Goal: Answer question/provide support: Share knowledge or assist other users

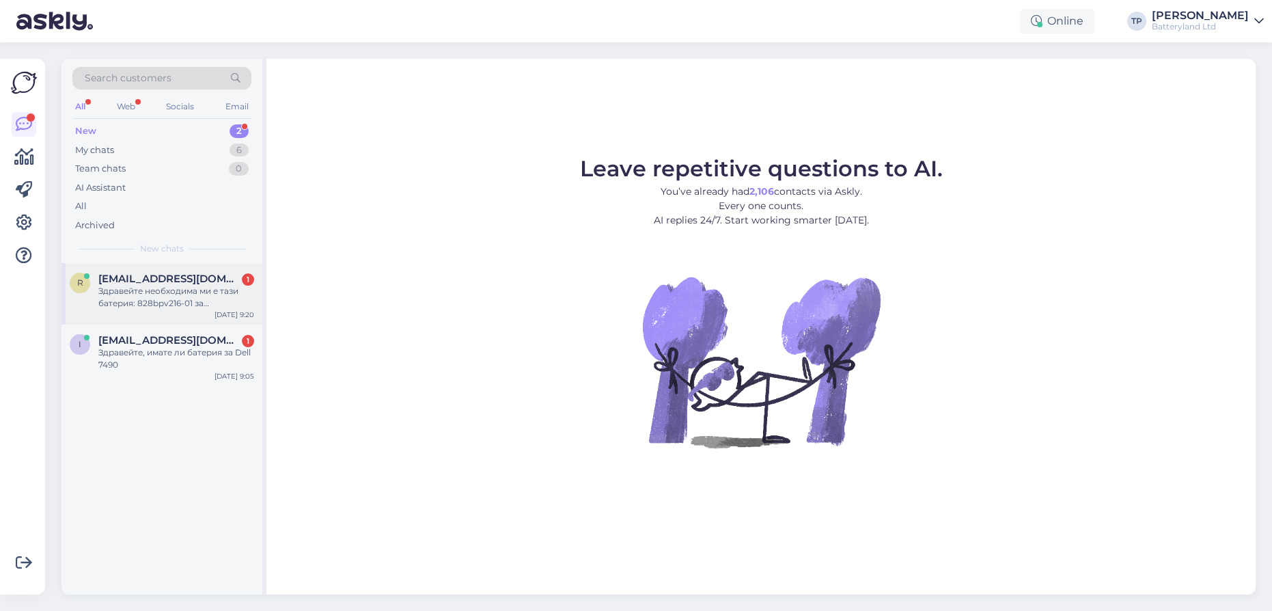
click at [206, 297] on div "[PERSON_NAME] [PERSON_NAME][EMAIL_ADDRESS][DOMAIN_NAME] 1 Здравейте необходима …" at bounding box center [161, 293] width 201 height 61
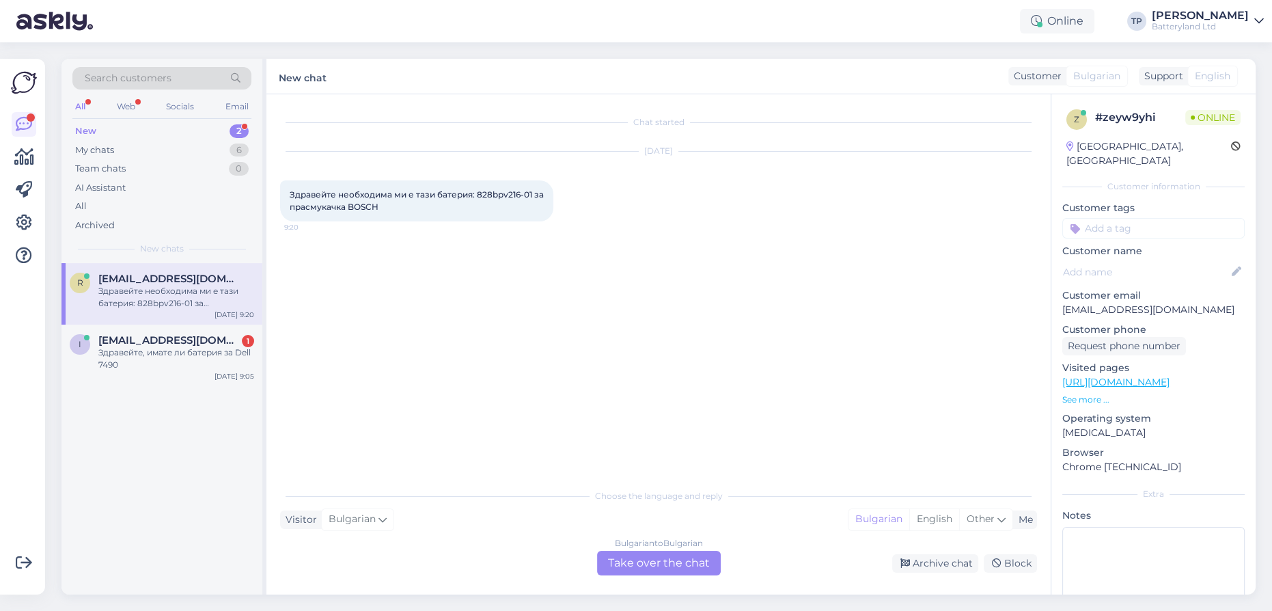
click at [620, 566] on div "Bulgarian to Bulgarian Take over the chat" at bounding box center [659, 563] width 124 height 25
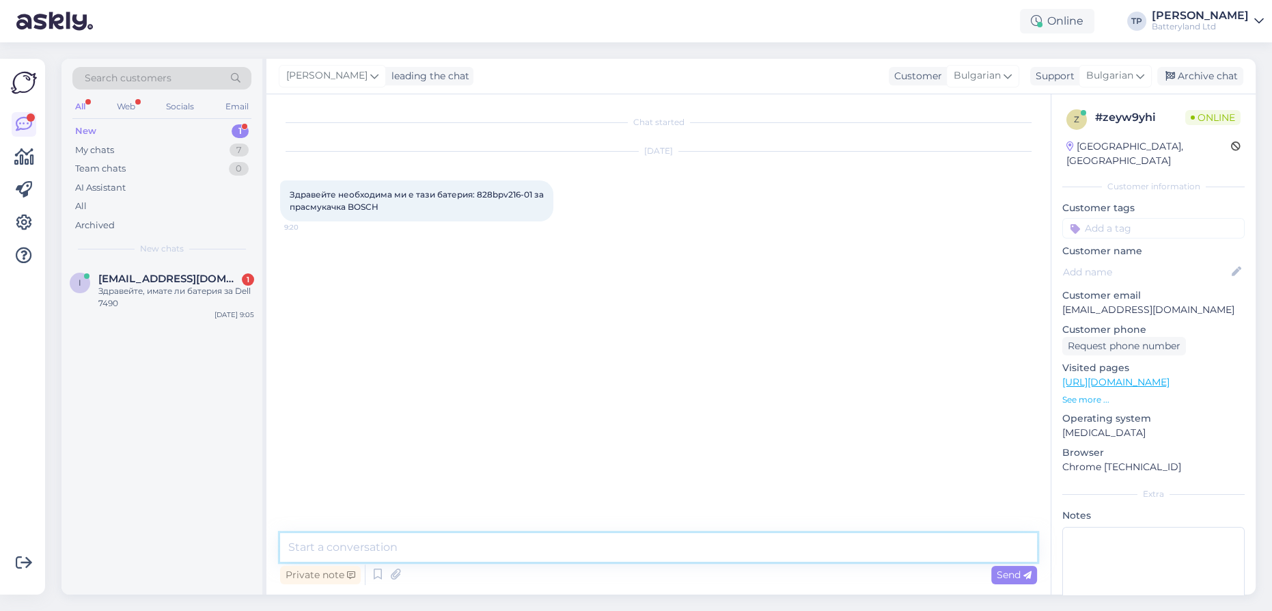
click at [406, 551] on textarea at bounding box center [658, 547] width 757 height 29
type textarea "Здравейте"
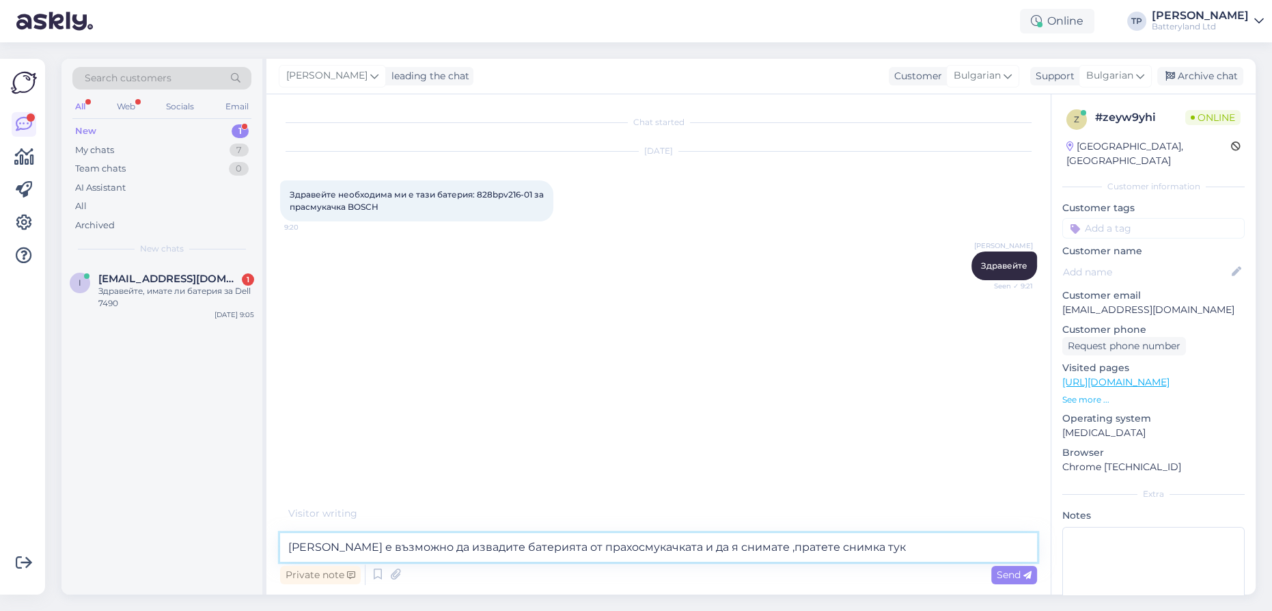
type textarea "[PERSON_NAME] е възможно да извадите батерията от прахосмукачката и да я снимат…"
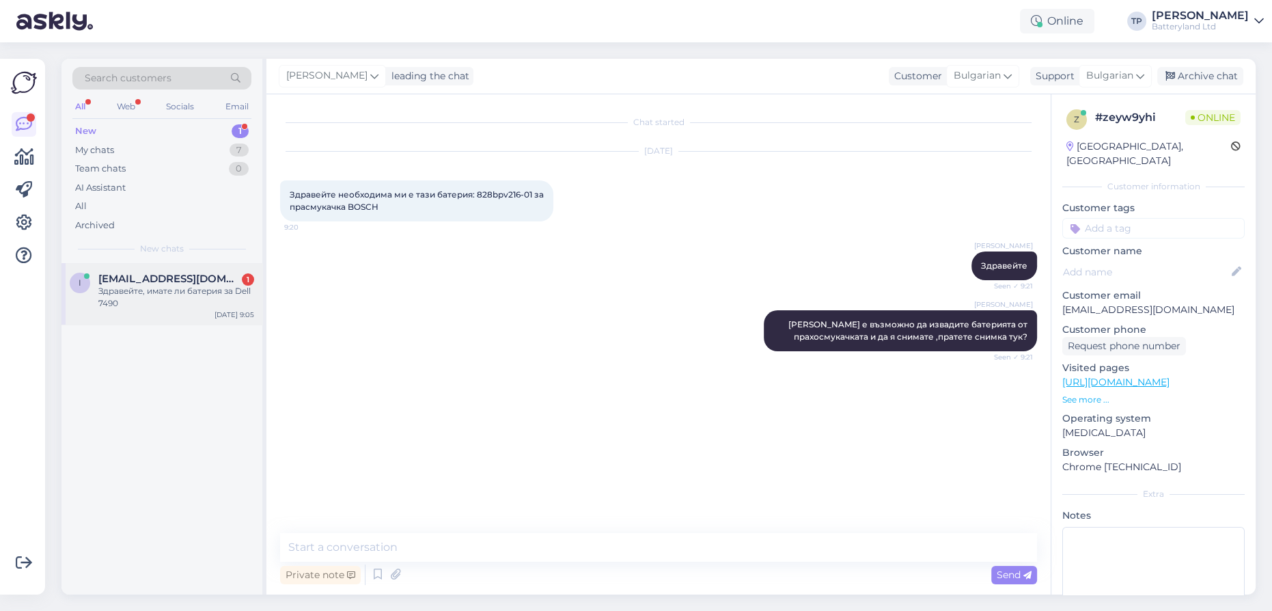
click at [214, 286] on div "[EMAIL_ADDRESS][DOMAIN_NAME] 1 Здравейте, имате ли батерия за Dell 7490" at bounding box center [176, 291] width 156 height 37
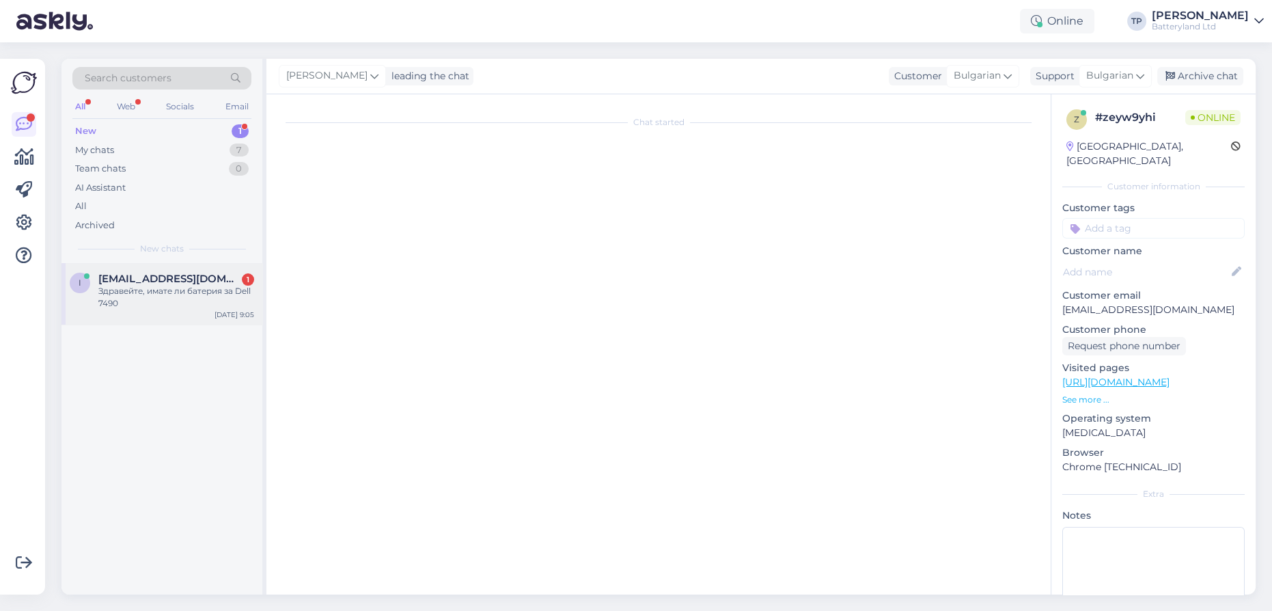
scroll to position [2962, 0]
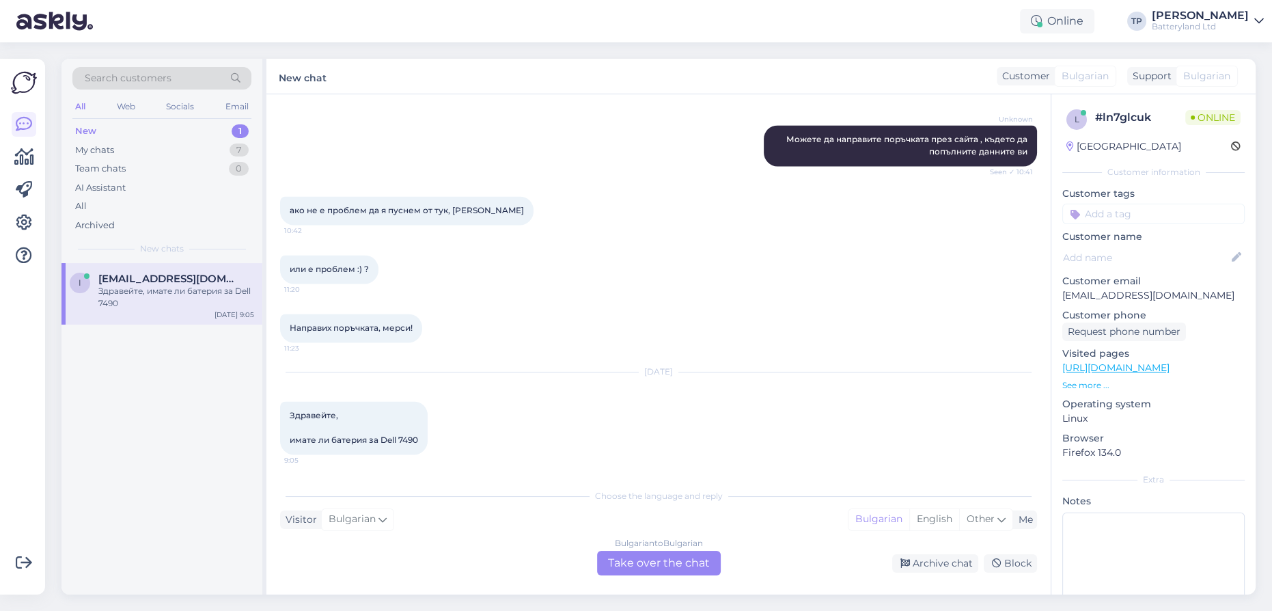
click at [638, 564] on div "Bulgarian to Bulgarian Take over the chat" at bounding box center [659, 563] width 124 height 25
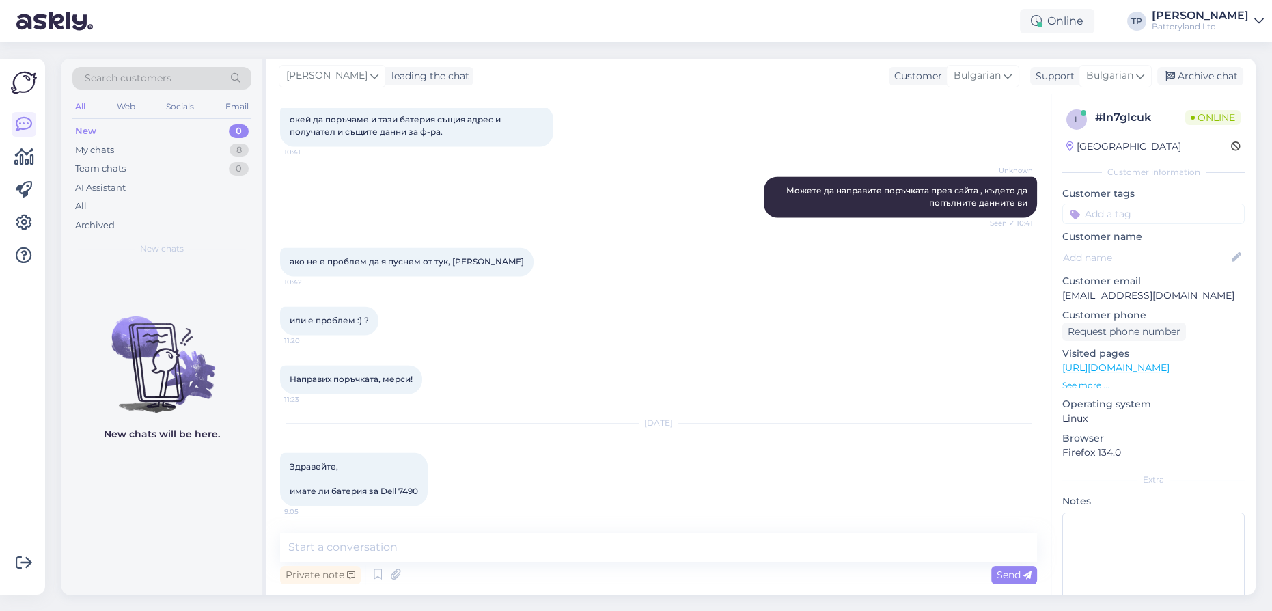
scroll to position [2911, 0]
click at [368, 550] on textarea at bounding box center [658, 547] width 757 height 29
type textarea "Зсравейте"
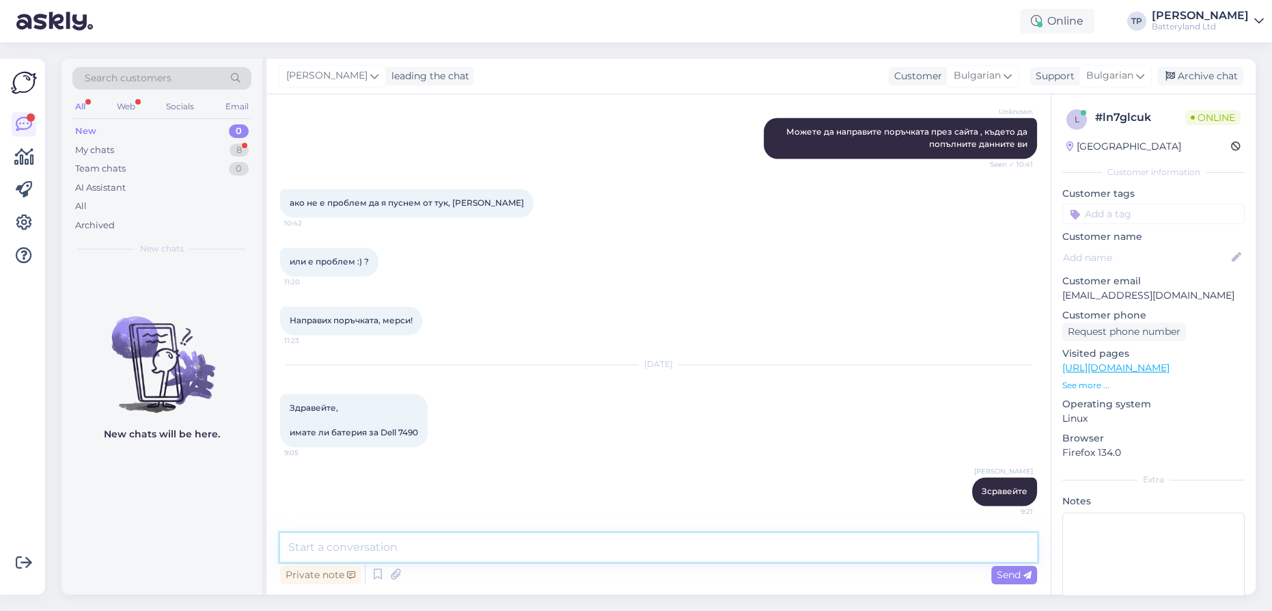
type textarea "З"
type textarea "14 или 15 инча е?"
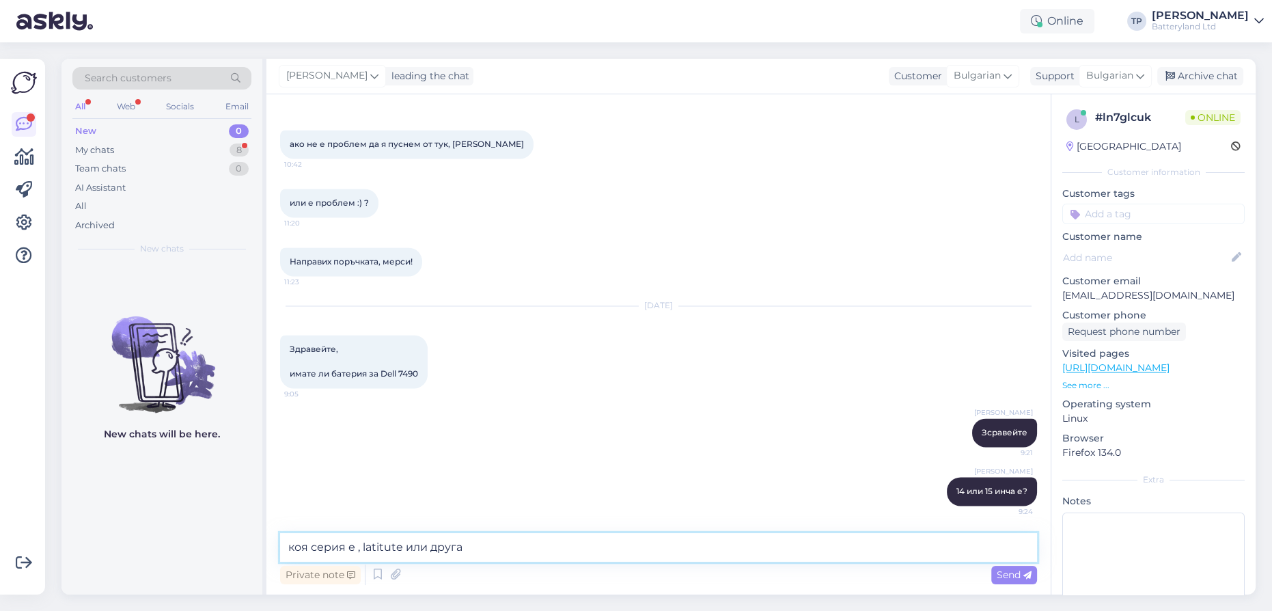
type textarea "коя серия е , latitute или друга?"
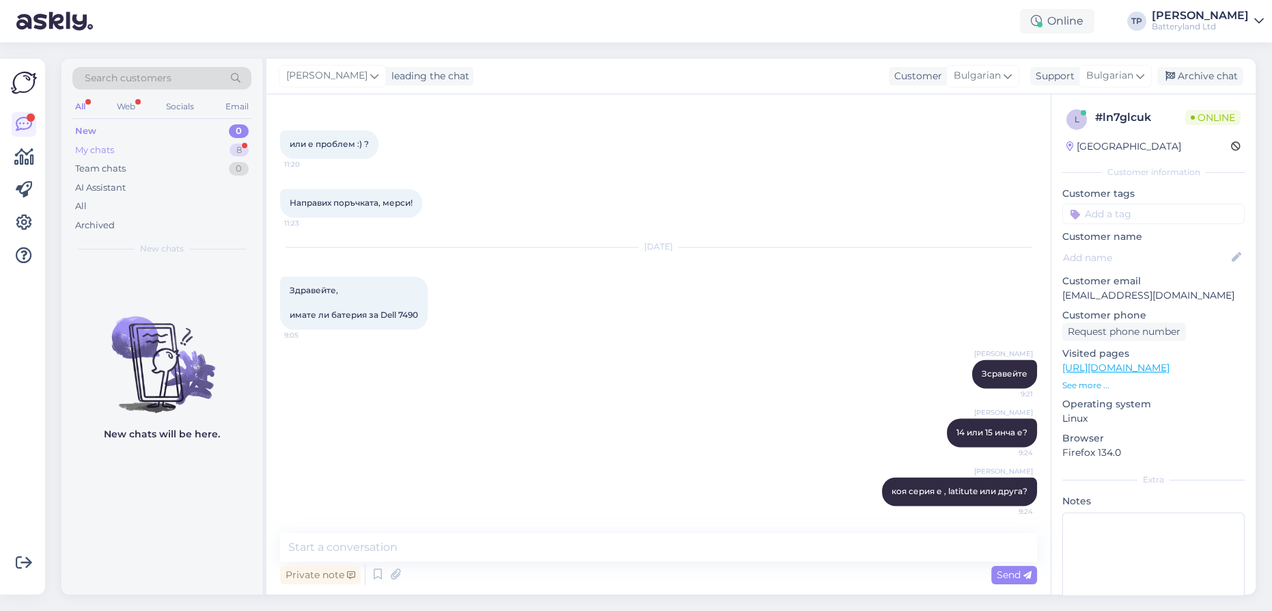
click at [179, 148] on div "My chats 8" at bounding box center [161, 150] width 179 height 19
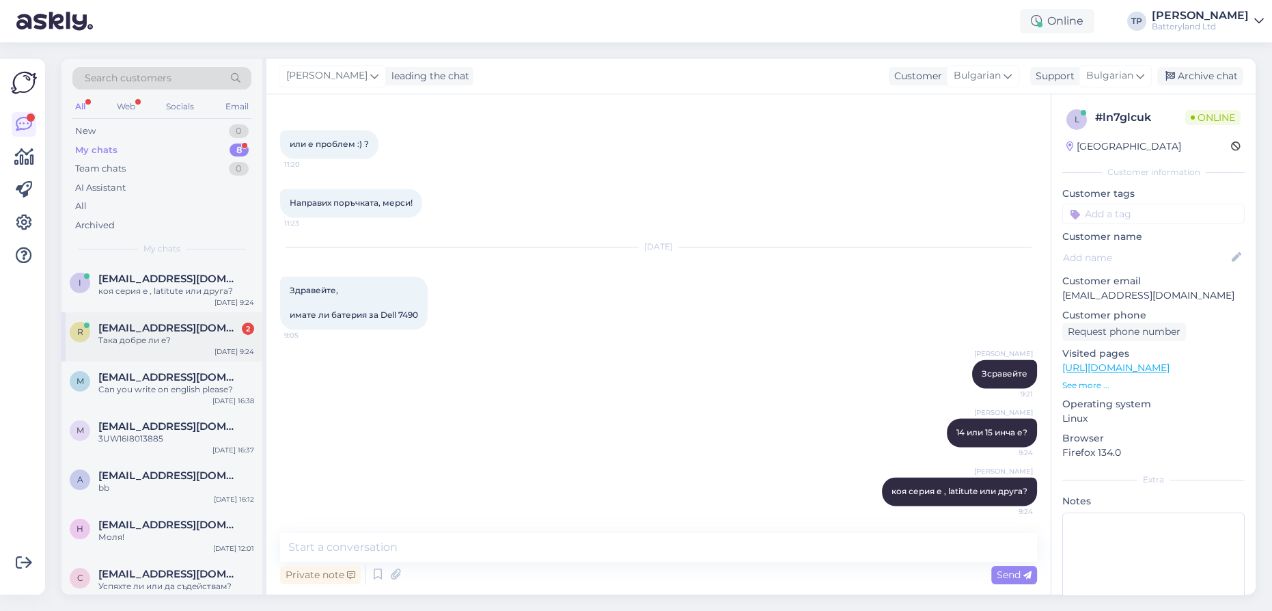
drag, startPoint x: 191, startPoint y: 329, endPoint x: 184, endPoint y: 334, distance: 8.8
click at [191, 329] on span "[EMAIL_ADDRESS][DOMAIN_NAME]" at bounding box center [169, 328] width 142 height 12
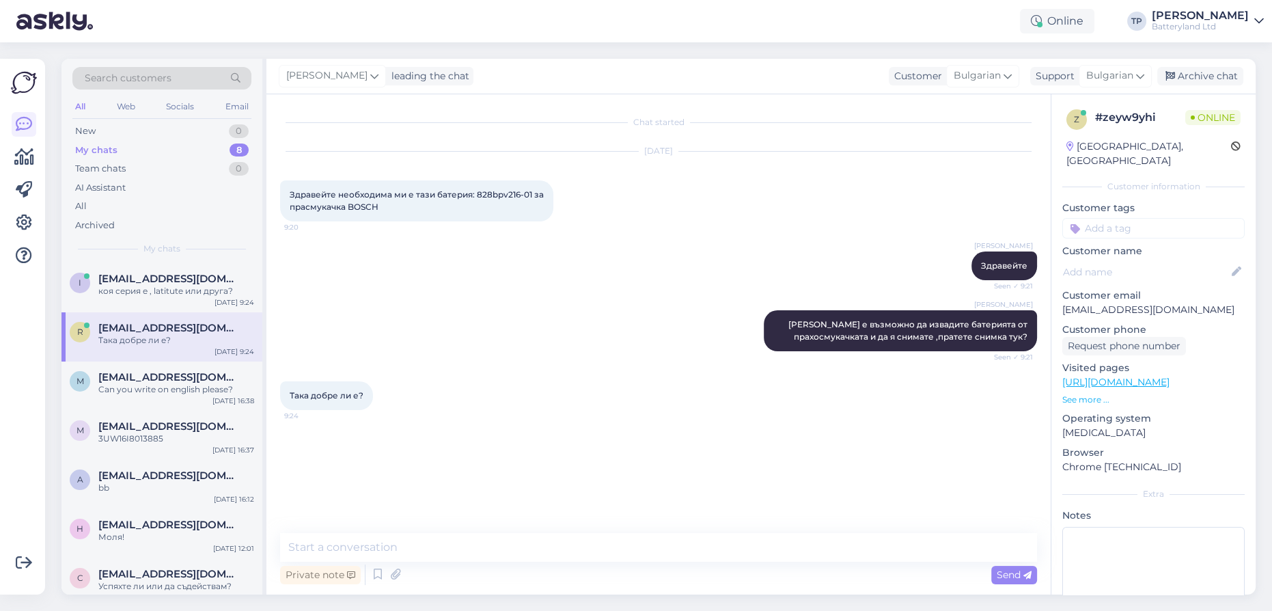
scroll to position [0, 0]
click at [361, 553] on textarea at bounding box center [658, 547] width 757 height 29
click at [361, 552] on textarea at bounding box center [658, 547] width 757 height 29
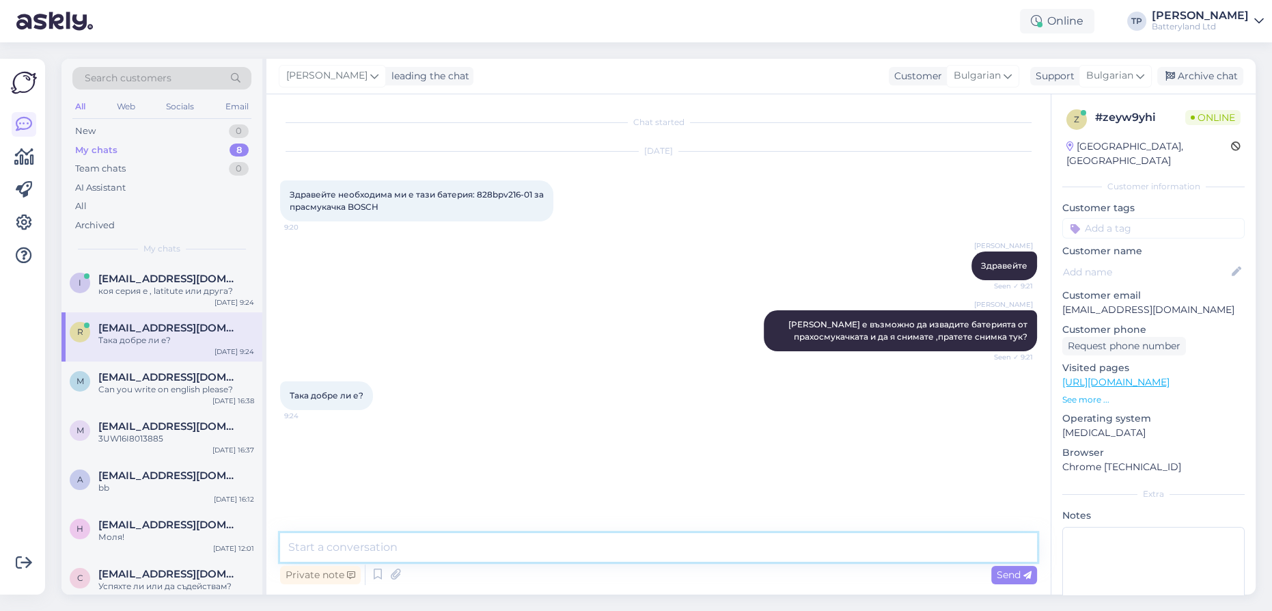
click at [536, 558] on textarea at bounding box center [658, 547] width 757 height 29
type textarea "да"
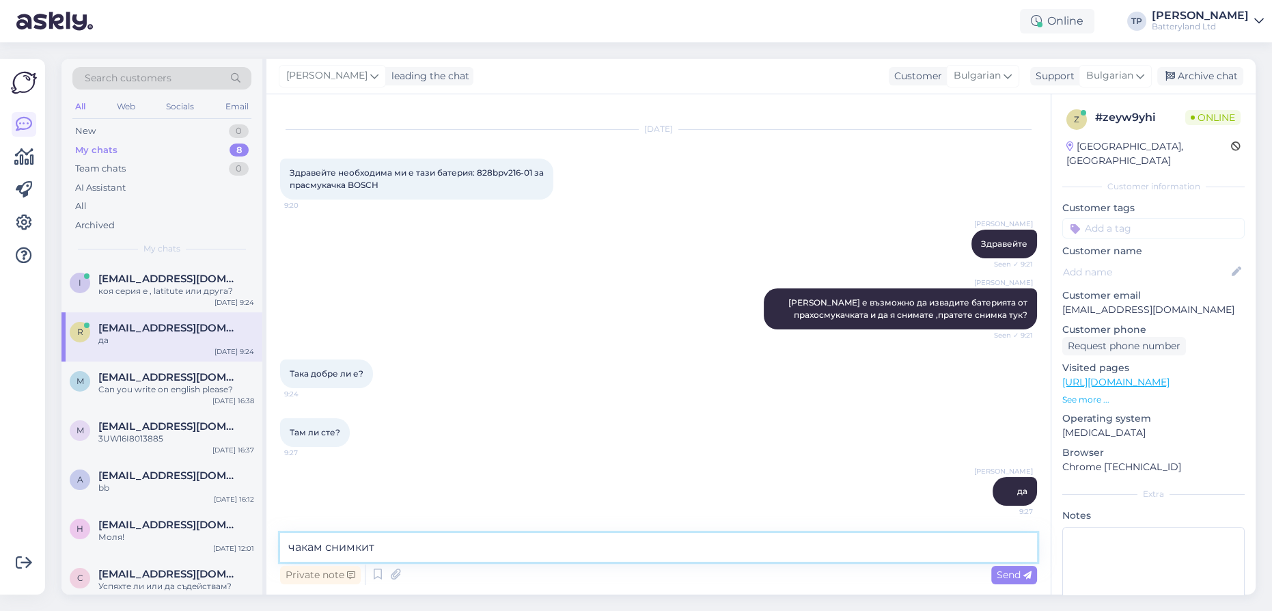
type textarea "чакам снимките"
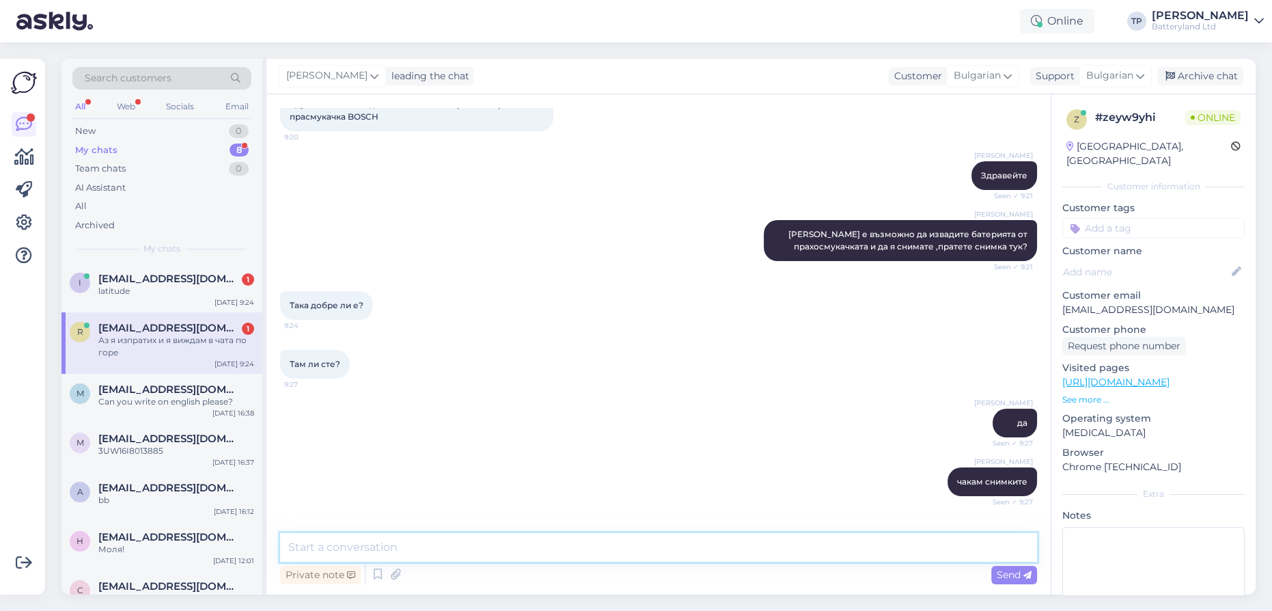
scroll to position [139, 0]
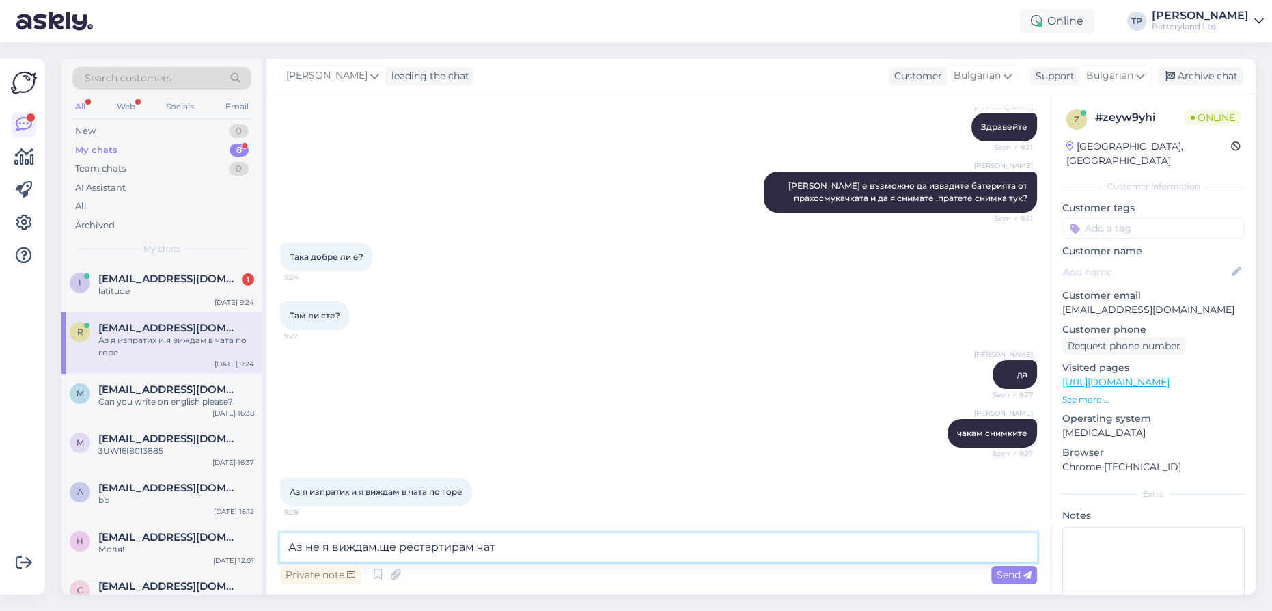
type textarea "Аз не я виждам,ще рестартирам чата"
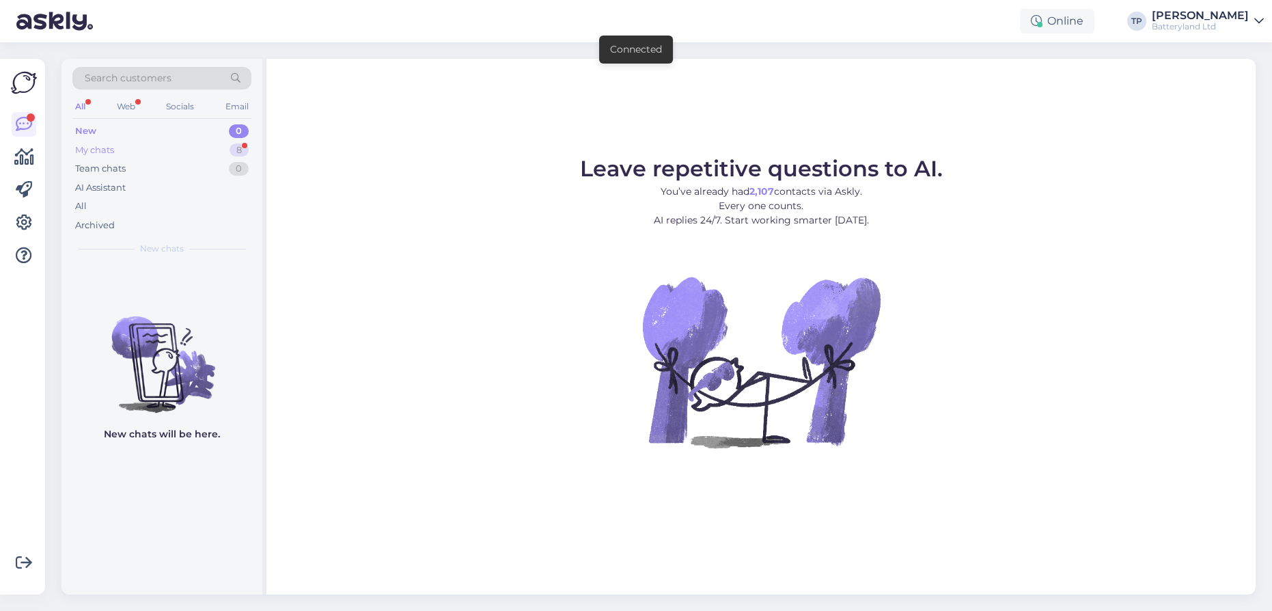
click at [210, 142] on div "My chats 8" at bounding box center [161, 150] width 179 height 19
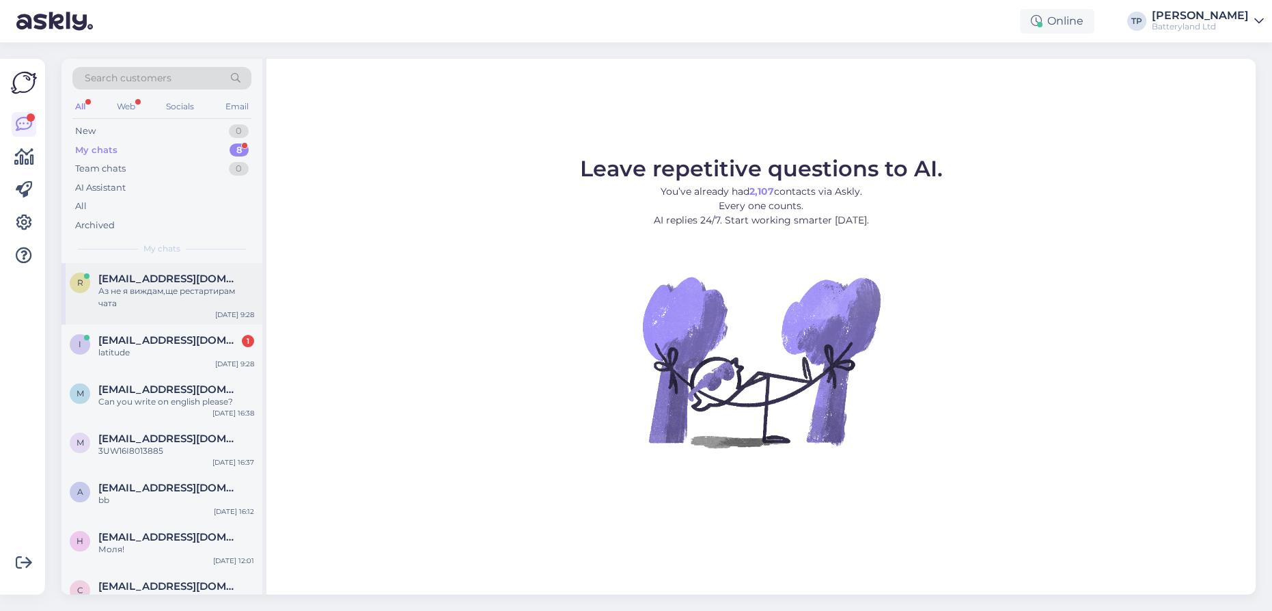
click at [172, 287] on div "[EMAIL_ADDRESS][DOMAIN_NAME] Аз не я виждам,ще рестартирам чата" at bounding box center [176, 291] width 156 height 37
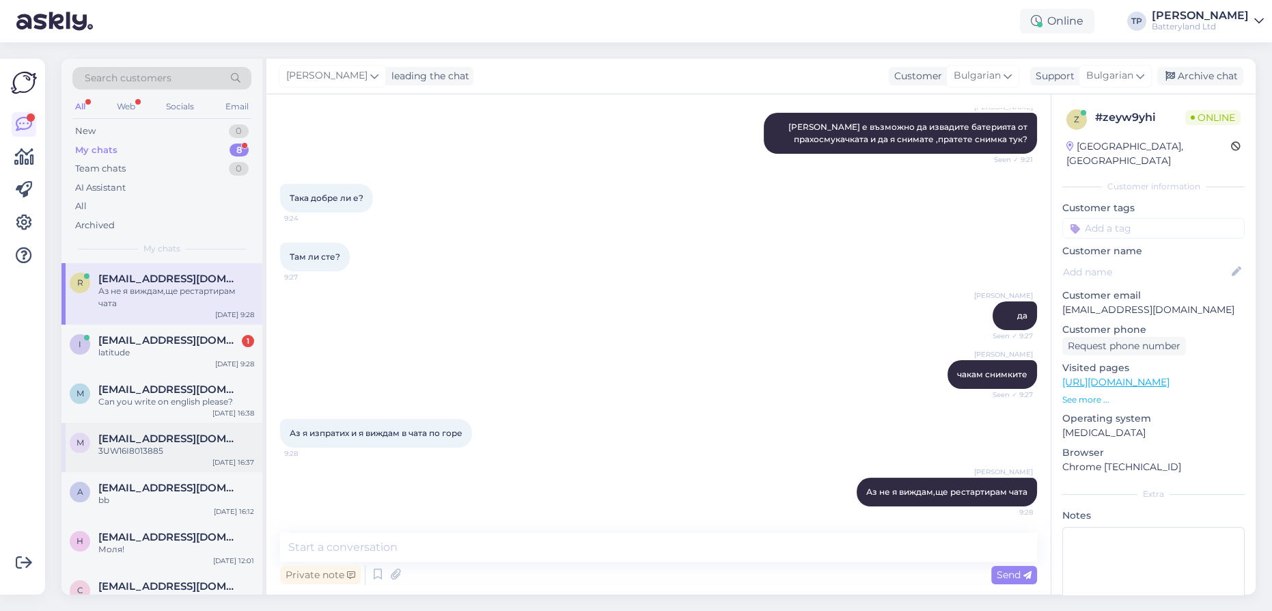
scroll to position [198, 0]
click at [348, 553] on textarea at bounding box center [658, 547] width 757 height 29
type textarea "N"
type textarea "Не виждам снимка,моля пробвайте пак"
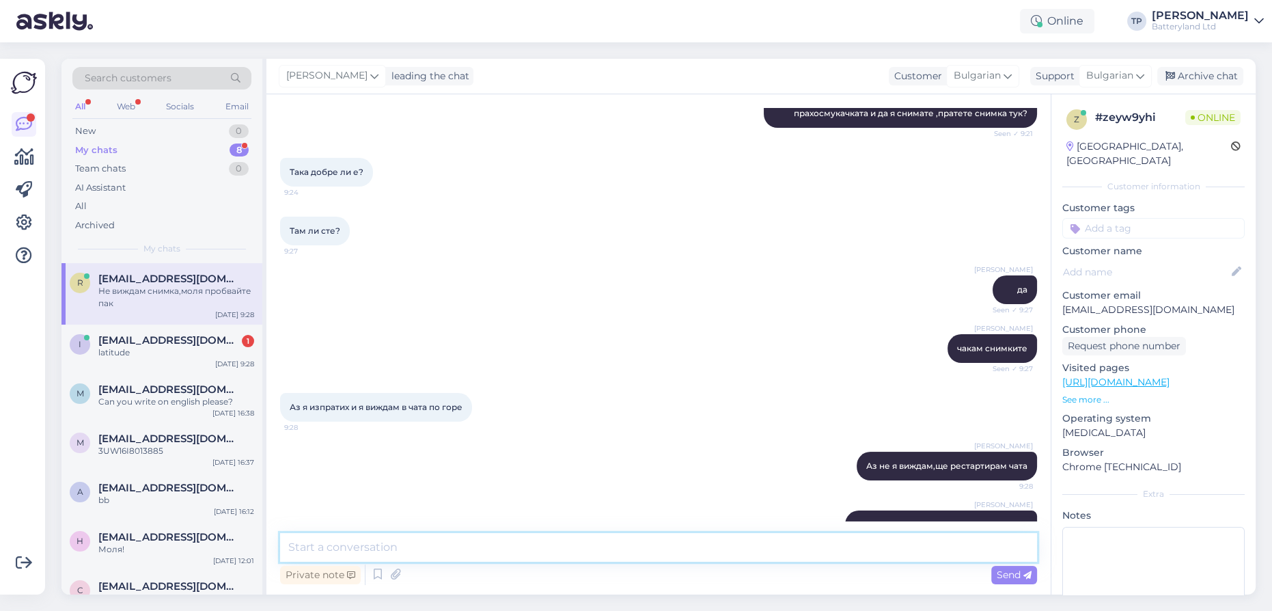
scroll to position [257, 0]
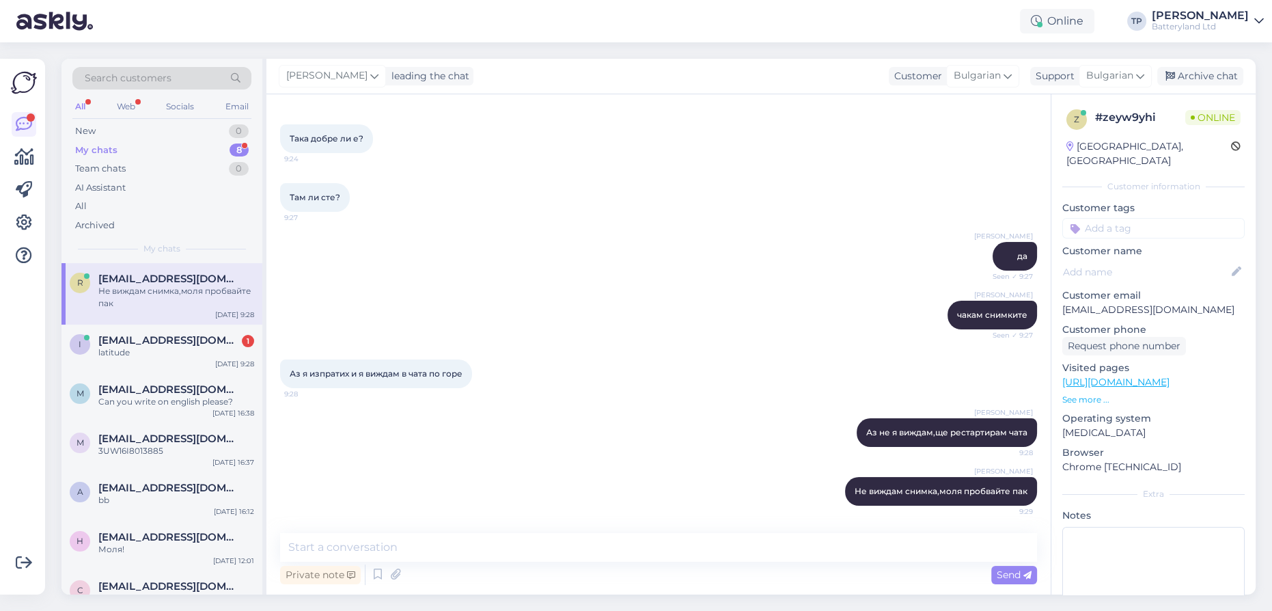
click at [329, 297] on div "[PERSON_NAME] чакам снимките Seen ✓ 9:27" at bounding box center [658, 315] width 757 height 59
click at [328, 295] on div "[PERSON_NAME] чакам снимките Seen ✓ 9:27" at bounding box center [658, 315] width 757 height 59
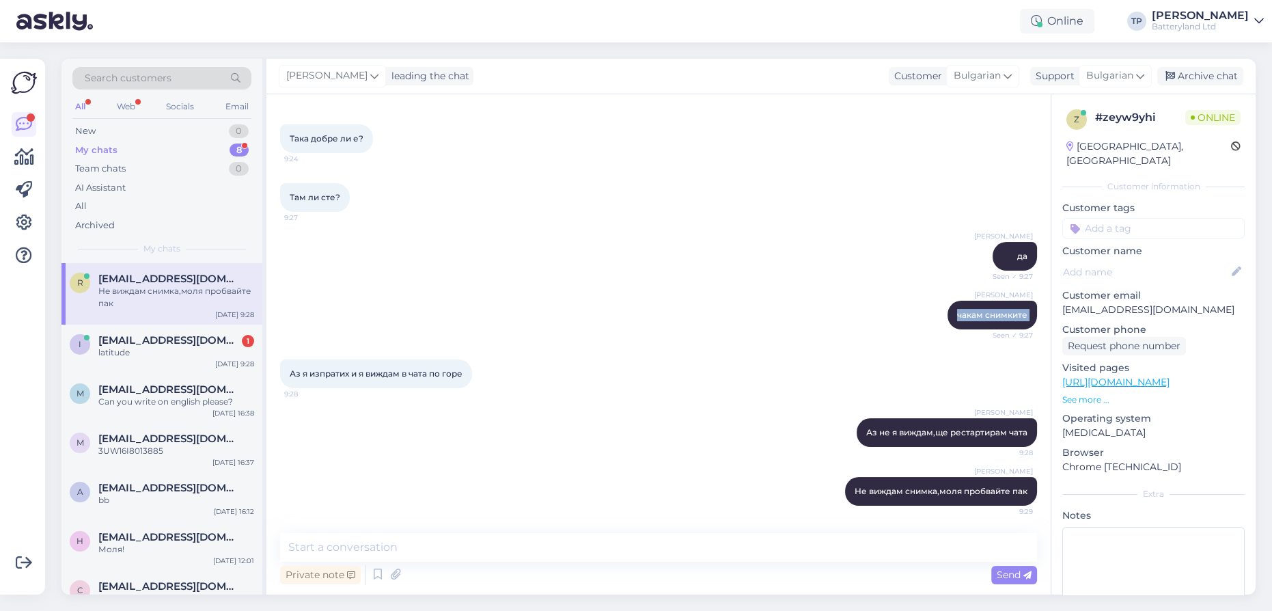
click at [328, 295] on div "[PERSON_NAME] чакам снимките Seen ✓ 9:27" at bounding box center [658, 315] width 757 height 59
click at [389, 430] on div "[PERSON_NAME] Аз не я виждам,ще рестартирам чата 9:28" at bounding box center [658, 432] width 757 height 59
click at [202, 334] on div "[EMAIL_ADDRESS][DOMAIN_NAME] 1 latitude" at bounding box center [176, 346] width 156 height 25
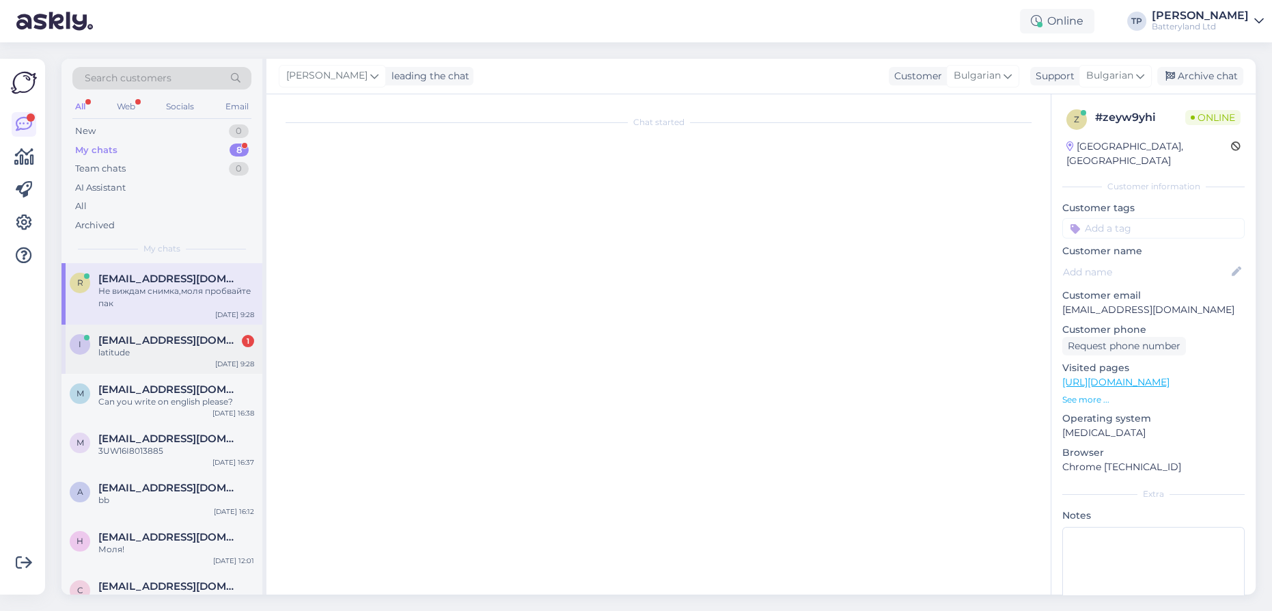
scroll to position [3146, 0]
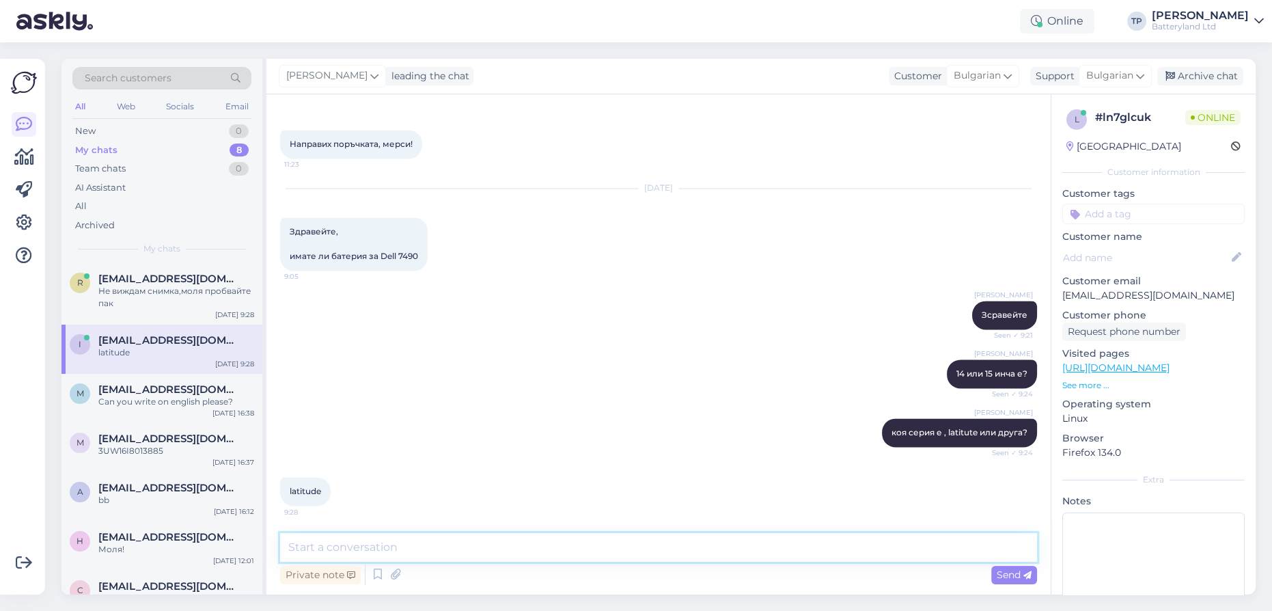
click at [385, 545] on textarea at bounding box center [658, 547] width 757 height 29
type textarea "14 инча?"
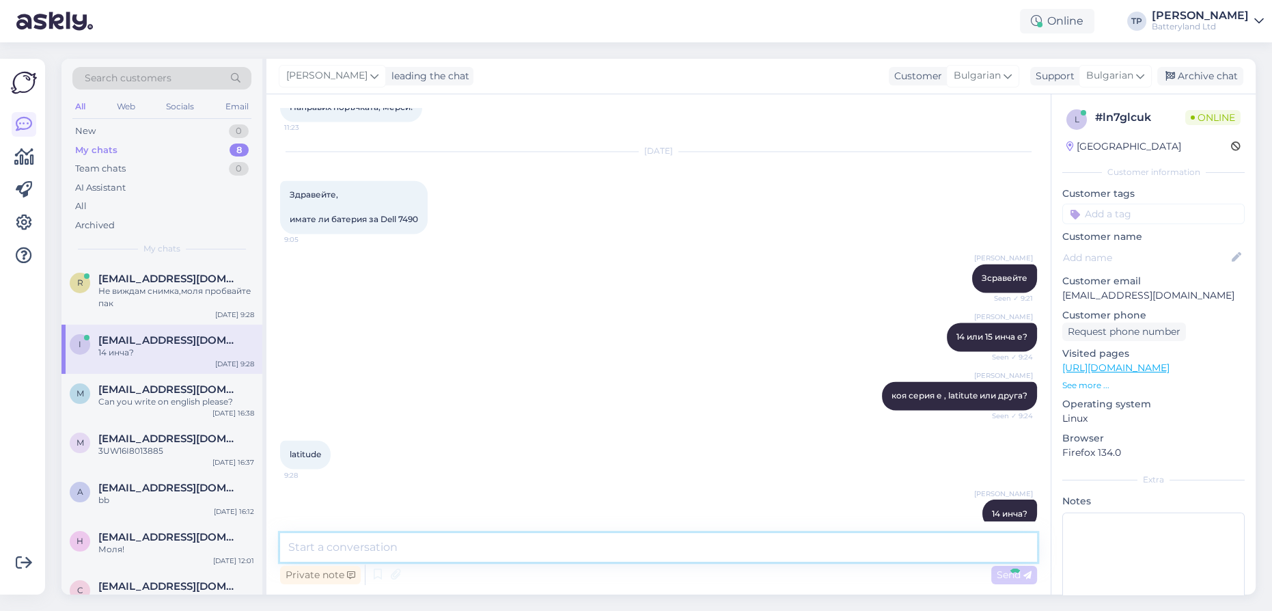
scroll to position [3205, 0]
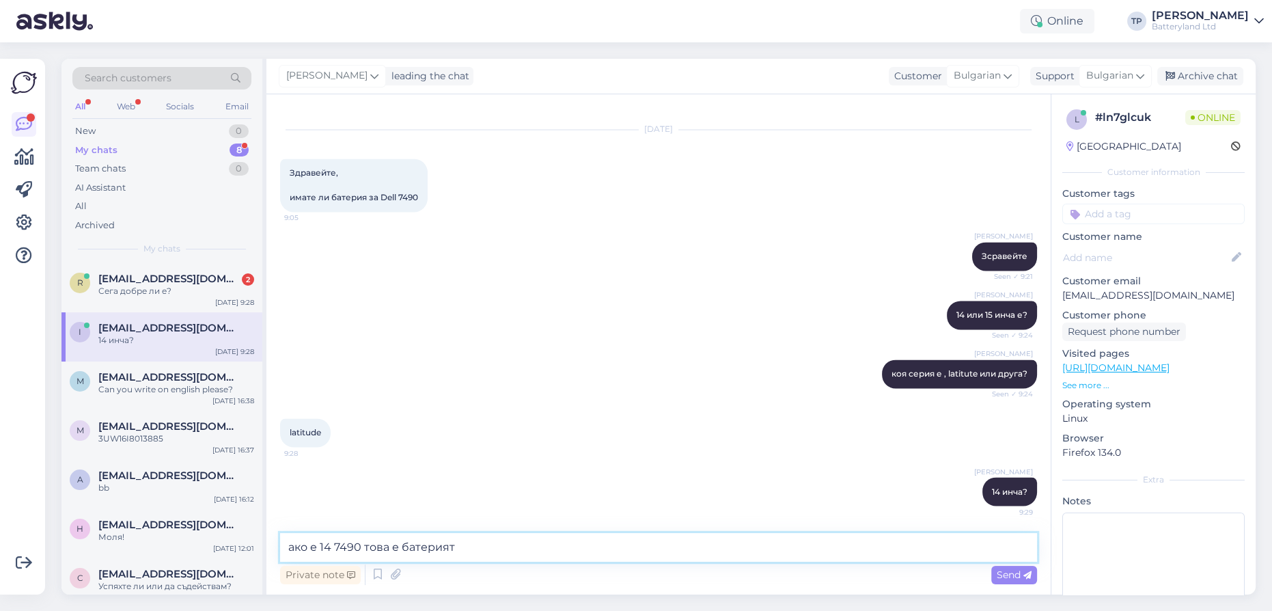
type textarea "ако е 14 7490 това е батерията"
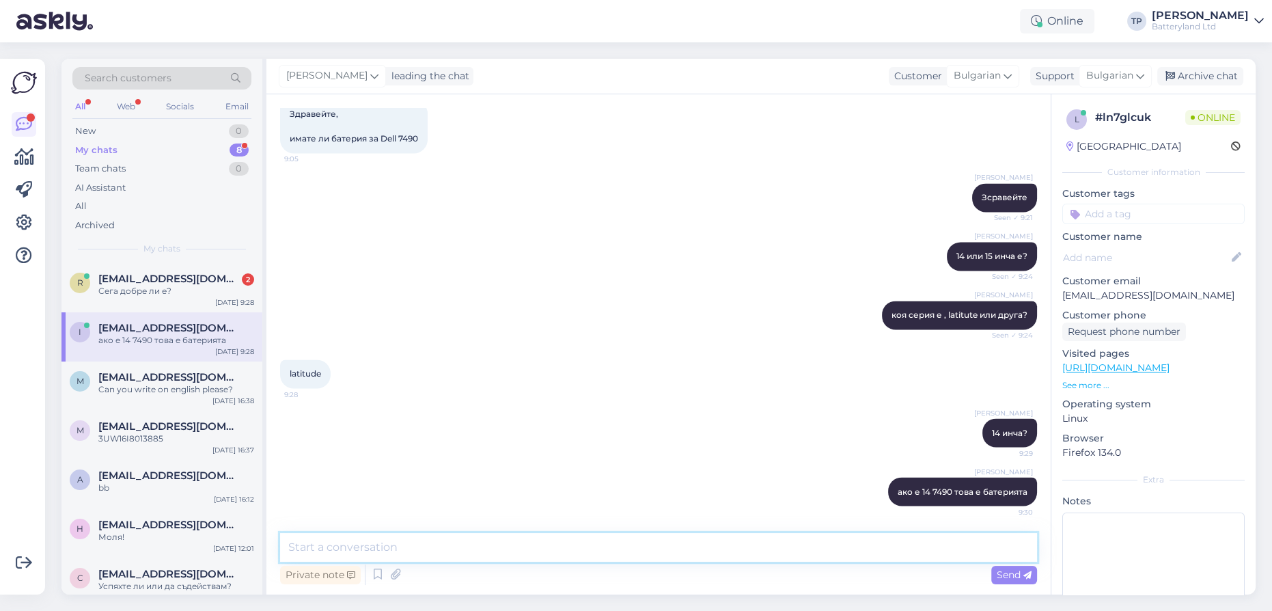
paste textarea "[URL][DOMAIN_NAME]"
type textarea "[URL][DOMAIN_NAME]"
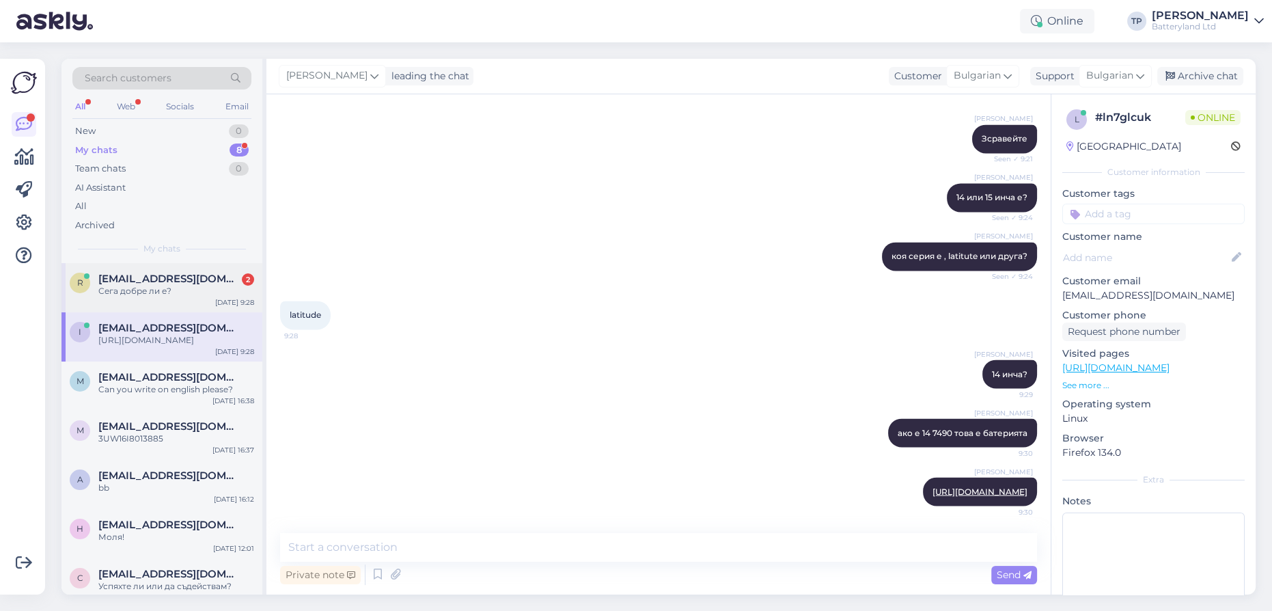
click at [143, 275] on span "[EMAIL_ADDRESS][DOMAIN_NAME]" at bounding box center [169, 279] width 142 height 12
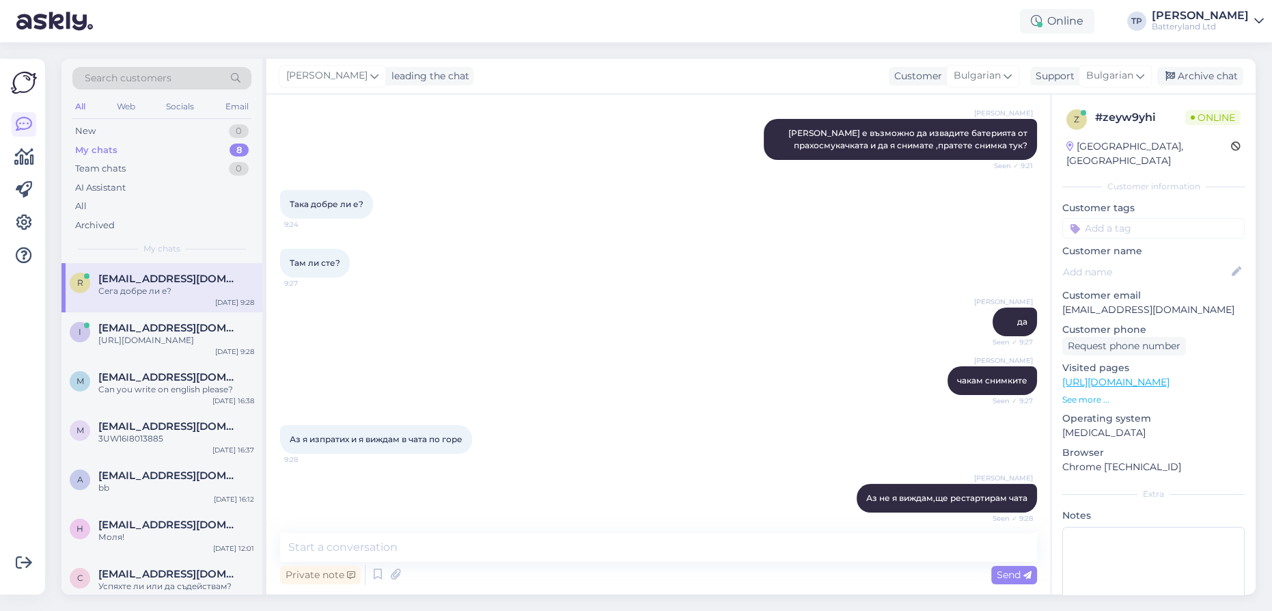
drag, startPoint x: 365, startPoint y: 435, endPoint x: 365, endPoint y: 451, distance: 16.4
click at [365, 449] on div "Аз я изпратих и я виждам в чата по горе 9:28" at bounding box center [376, 439] width 192 height 29
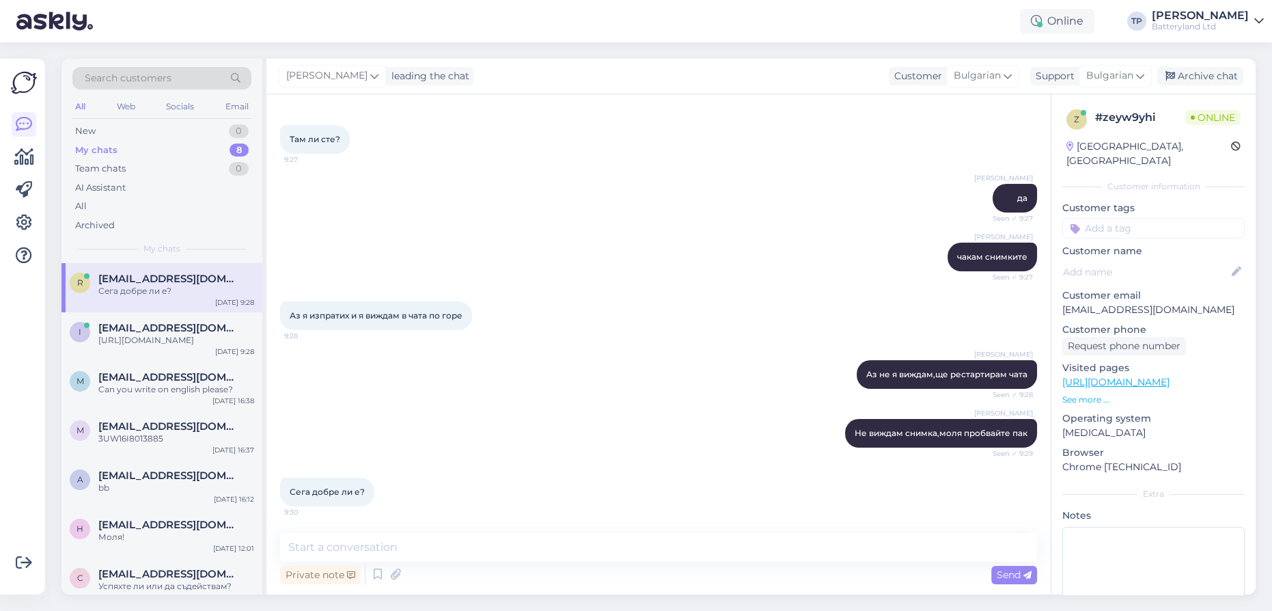
click at [336, 400] on div "[PERSON_NAME] Аз не я виждам,ще рестартирам чата Seen ✓ 9:28" at bounding box center [658, 374] width 757 height 59
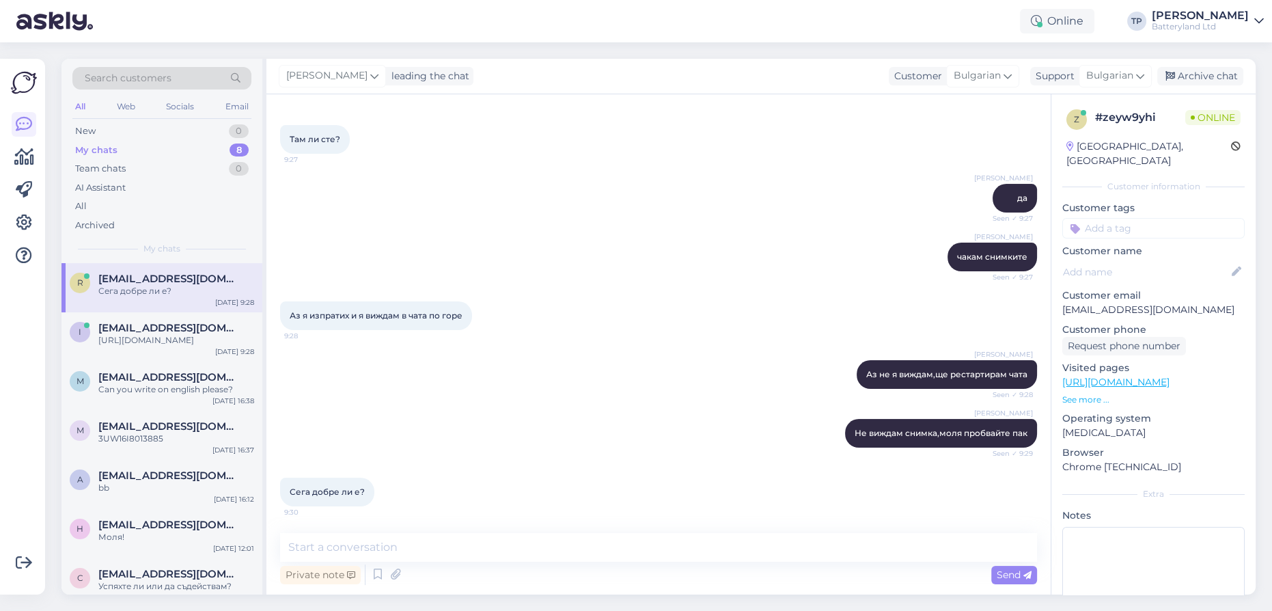
click at [357, 426] on div "[PERSON_NAME] Не виждам снимка,моля пробвайте пак Seen ✓ 9:29" at bounding box center [658, 433] width 757 height 59
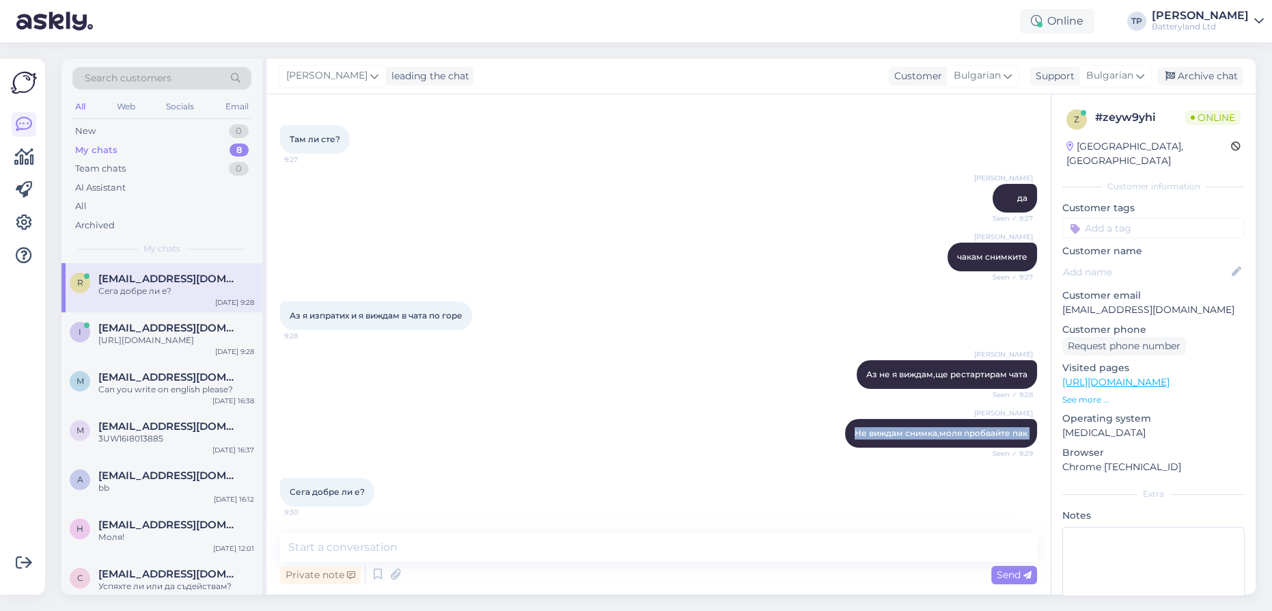
click at [357, 426] on div "[PERSON_NAME] Не виждам снимка,моля пробвайте пак Seen ✓ 9:29" at bounding box center [658, 433] width 757 height 59
click at [361, 535] on textarea at bounding box center [658, 547] width 757 height 29
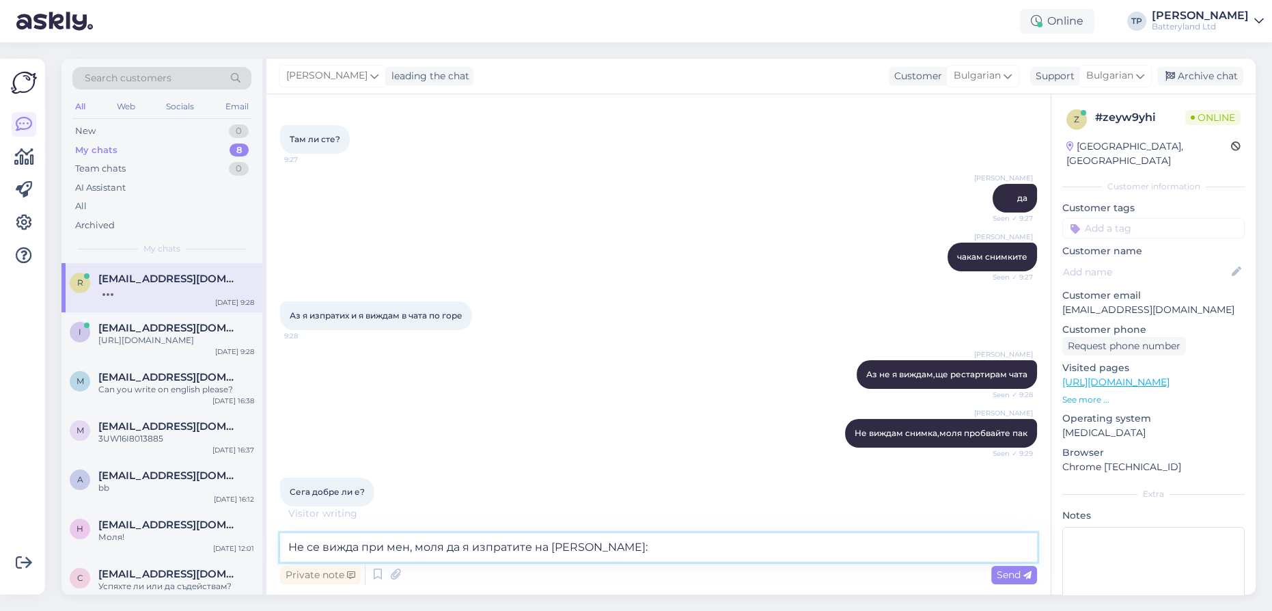
paste textarea "[EMAIL_ADDRESS][DOMAIN_NAME]"
type textarea "Не се вижда при мен, моля да я изпратите на мейл: [EMAIL_ADDRESS][DOMAIN_NAME]"
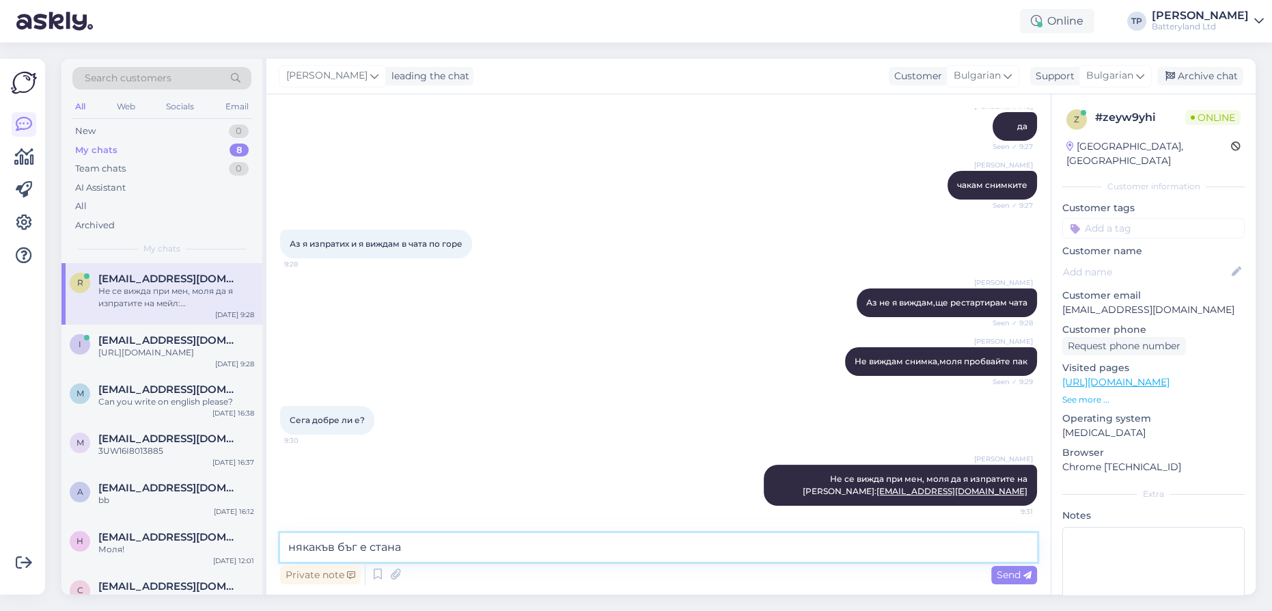
type textarea "някакъв бъг е станал"
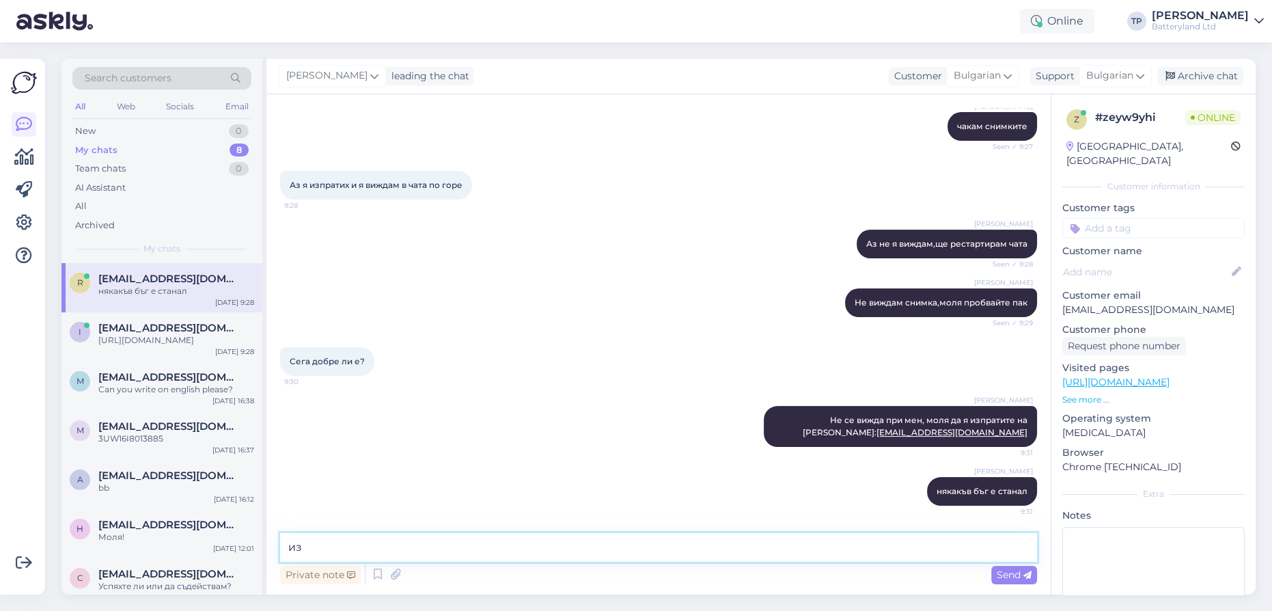
type textarea "и"
click at [176, 336] on div "[EMAIL_ADDRESS][DOMAIN_NAME] [URL][DOMAIN_NAME]" at bounding box center [176, 334] width 156 height 25
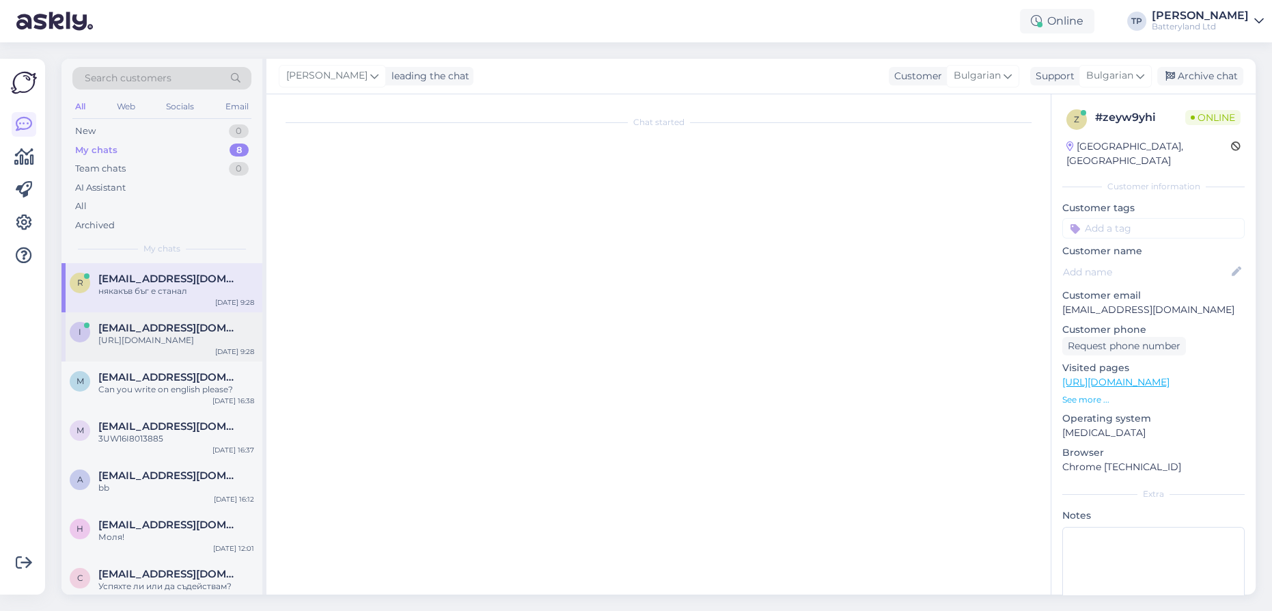
scroll to position [3335, 0]
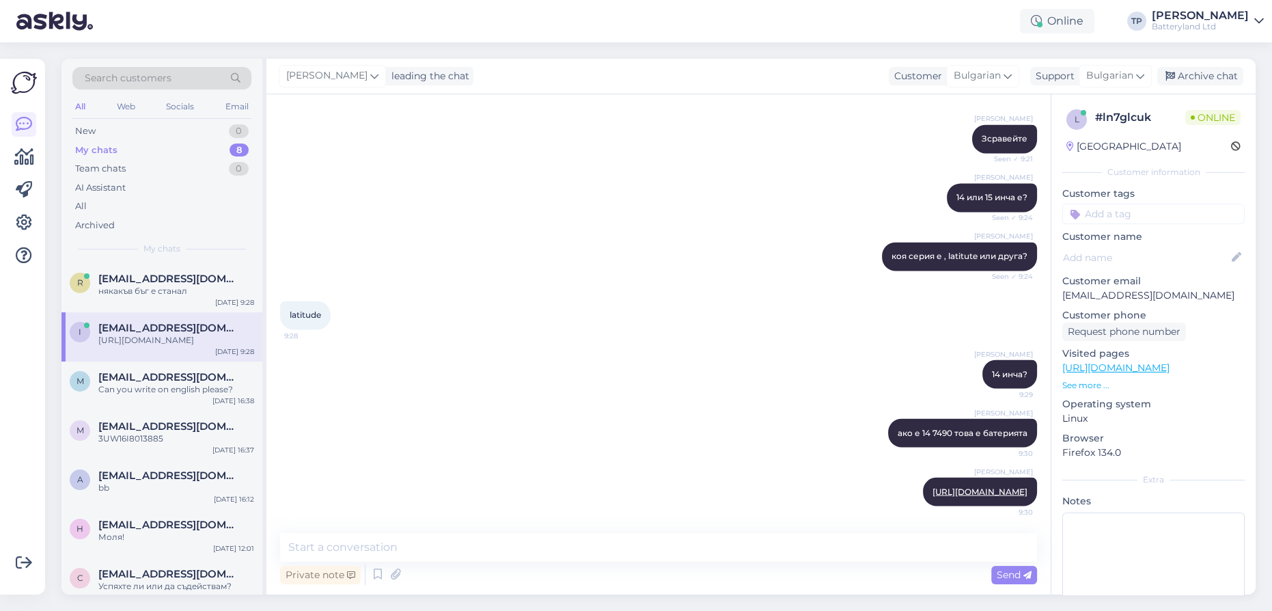
click at [645, 19] on div "Online TP [PERSON_NAME] Batteryland Ltd" at bounding box center [636, 21] width 1272 height 42
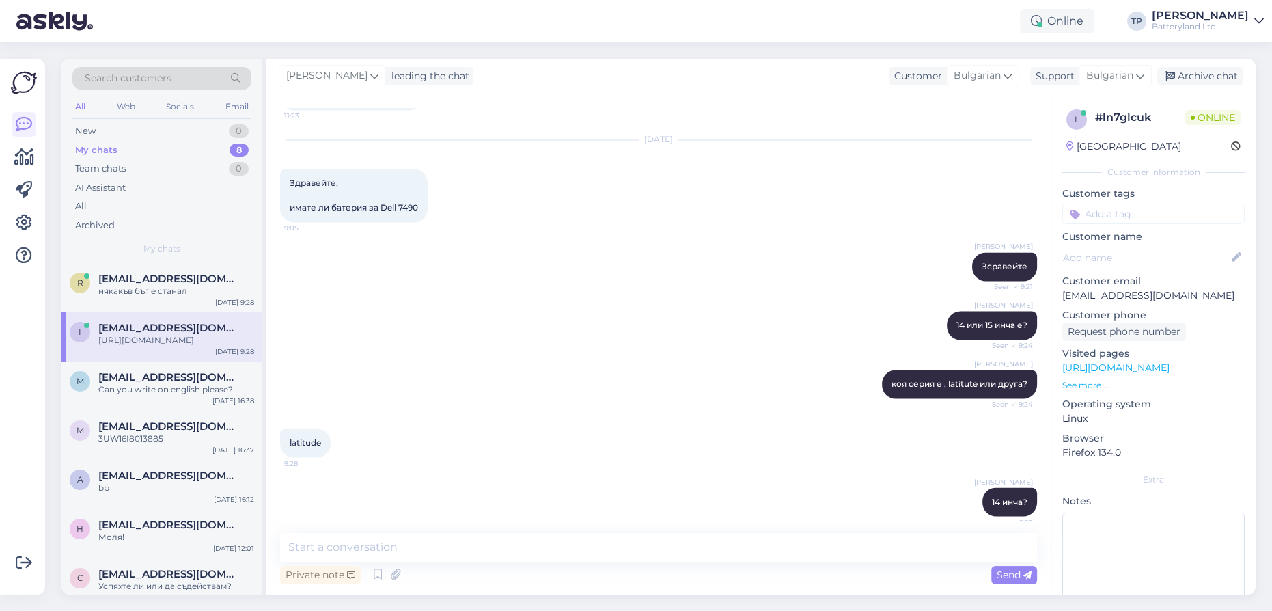
scroll to position [3086, 0]
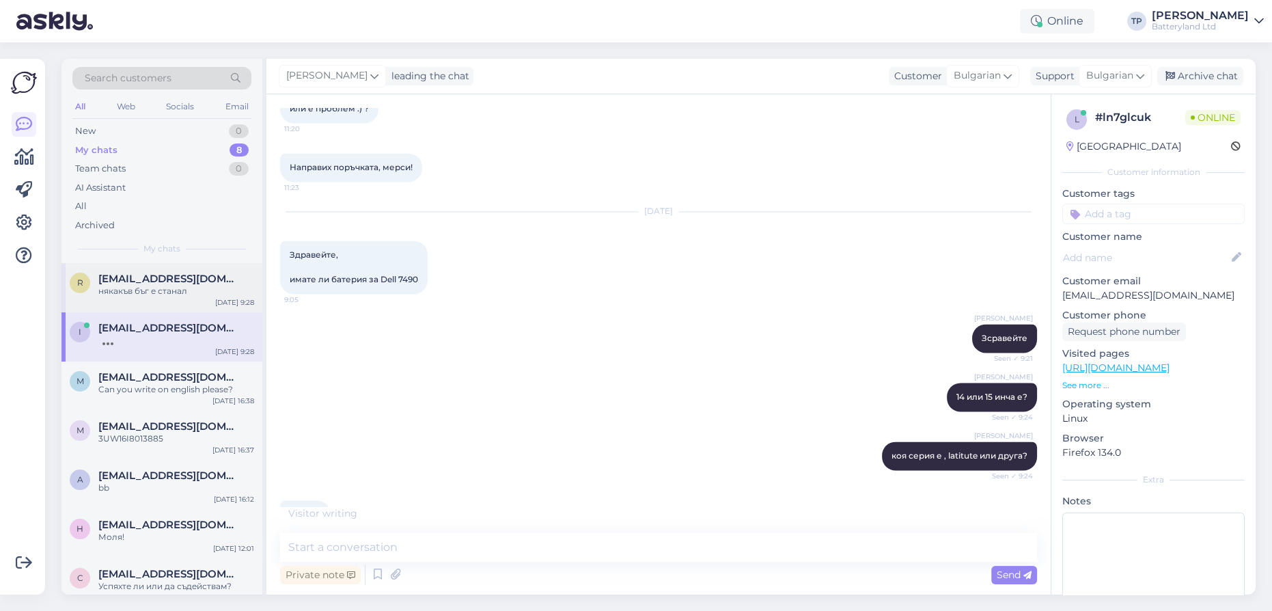
click at [189, 291] on div "[EMAIL_ADDRESS][DOMAIN_NAME] някакъв бъг е станал" at bounding box center [176, 285] width 156 height 25
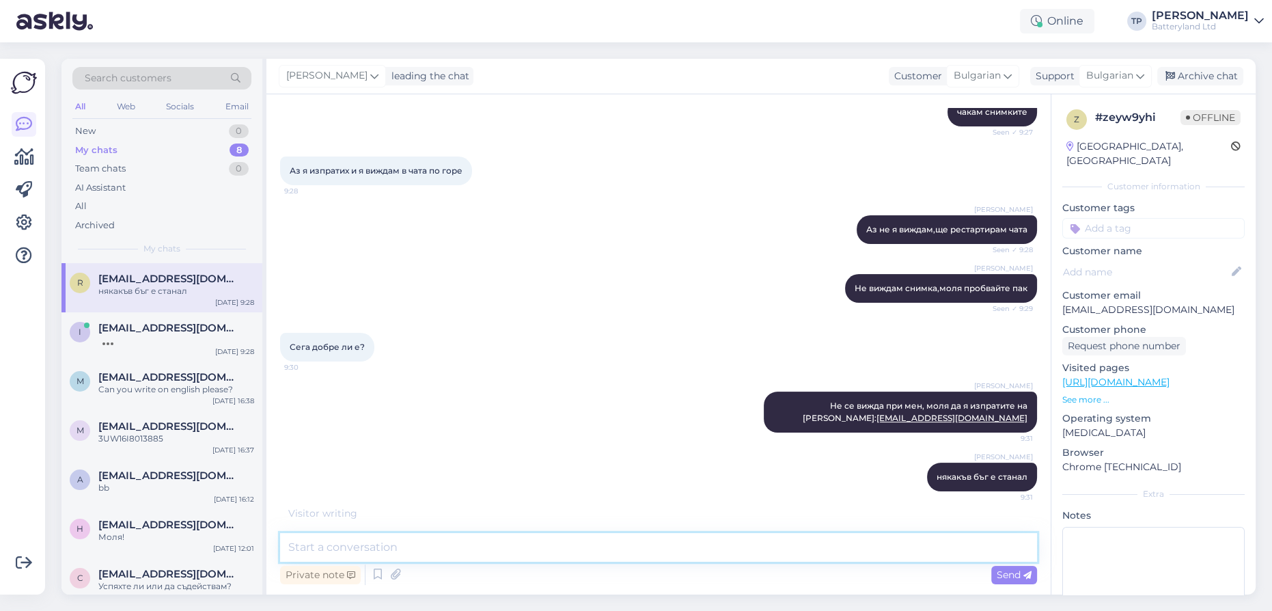
click at [354, 545] on textarea at bounding box center [658, 547] width 757 height 29
type textarea "W"
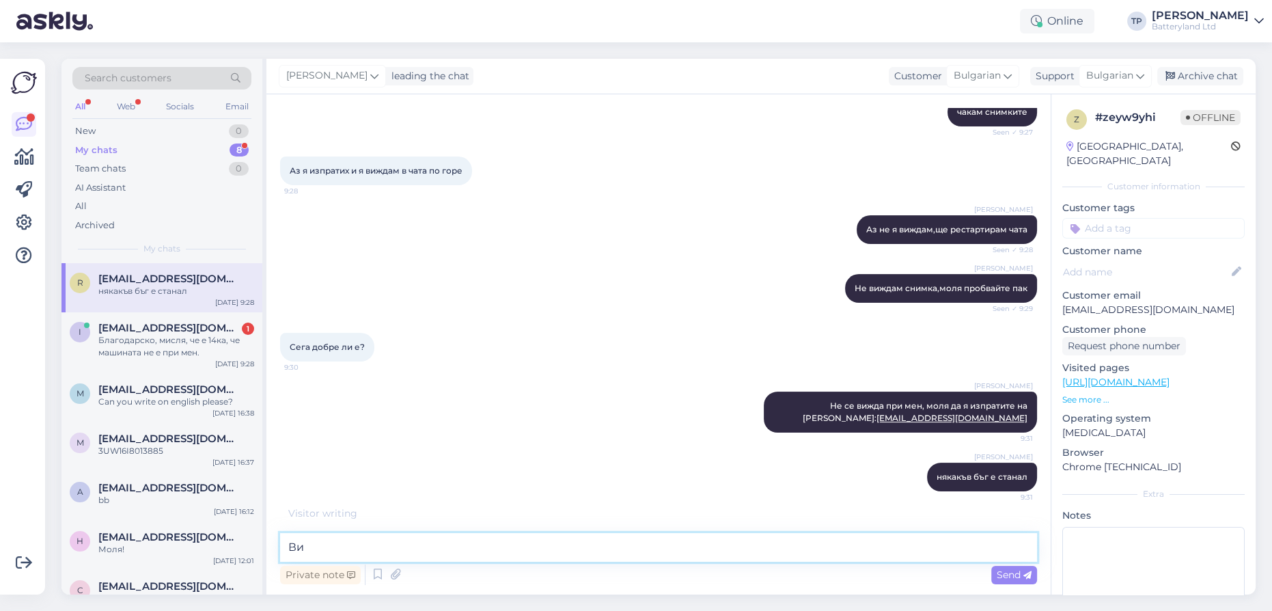
scroll to position [446, 0]
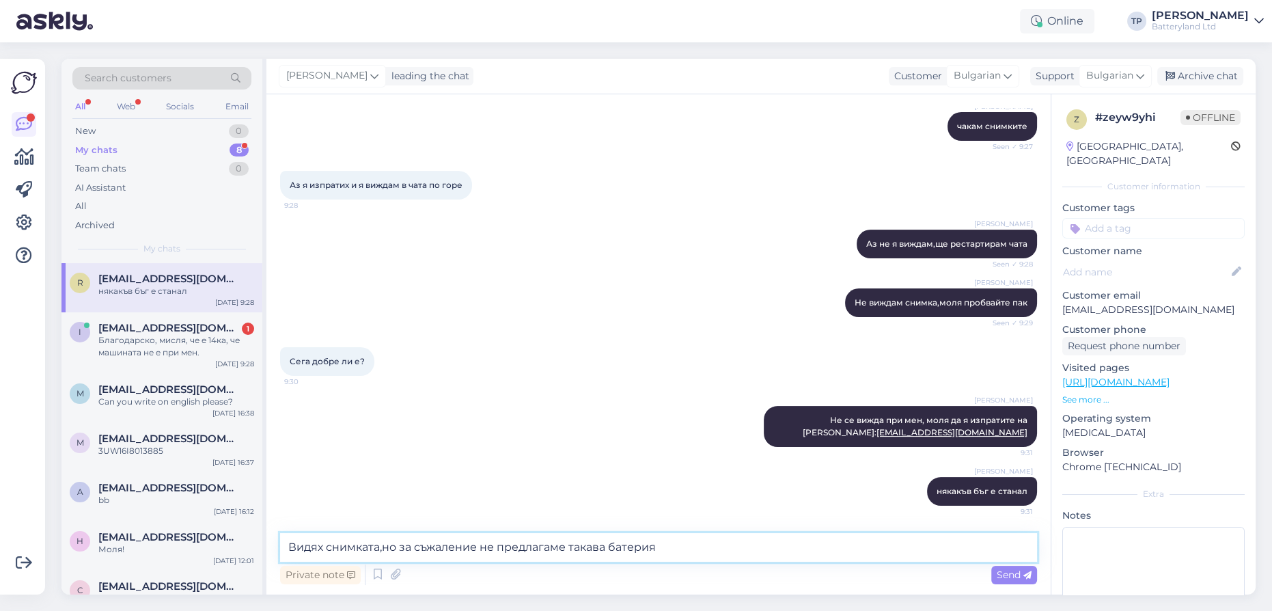
type textarea "Видях снимката,но за съжаление не предлагаме такава батерия"
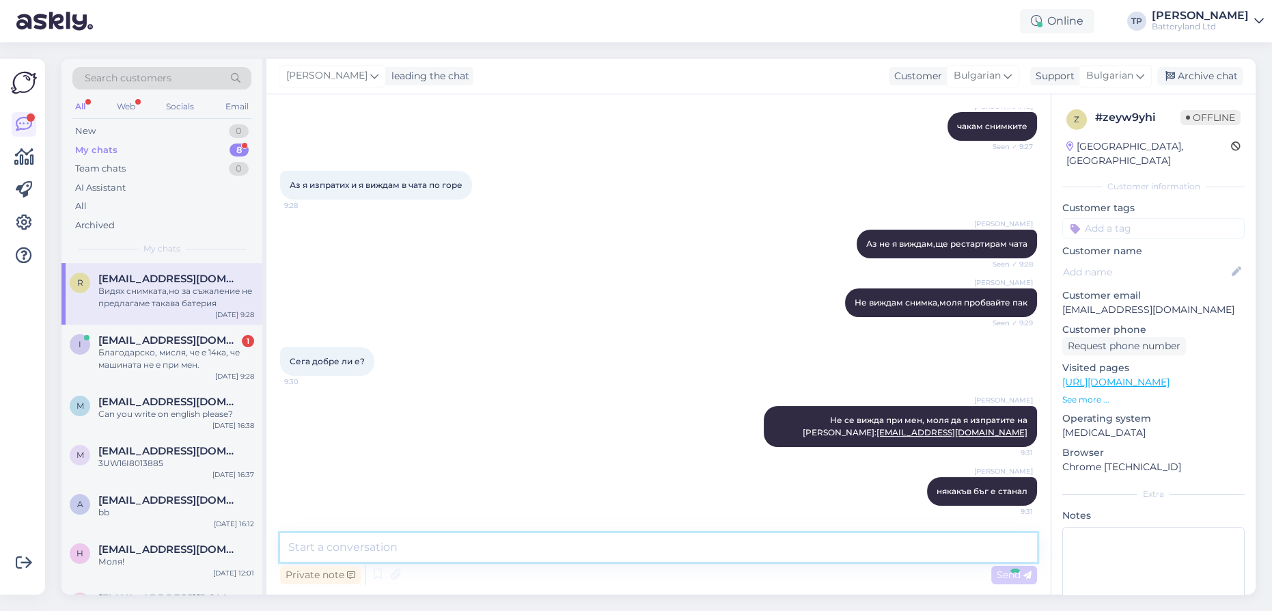
scroll to position [517, 0]
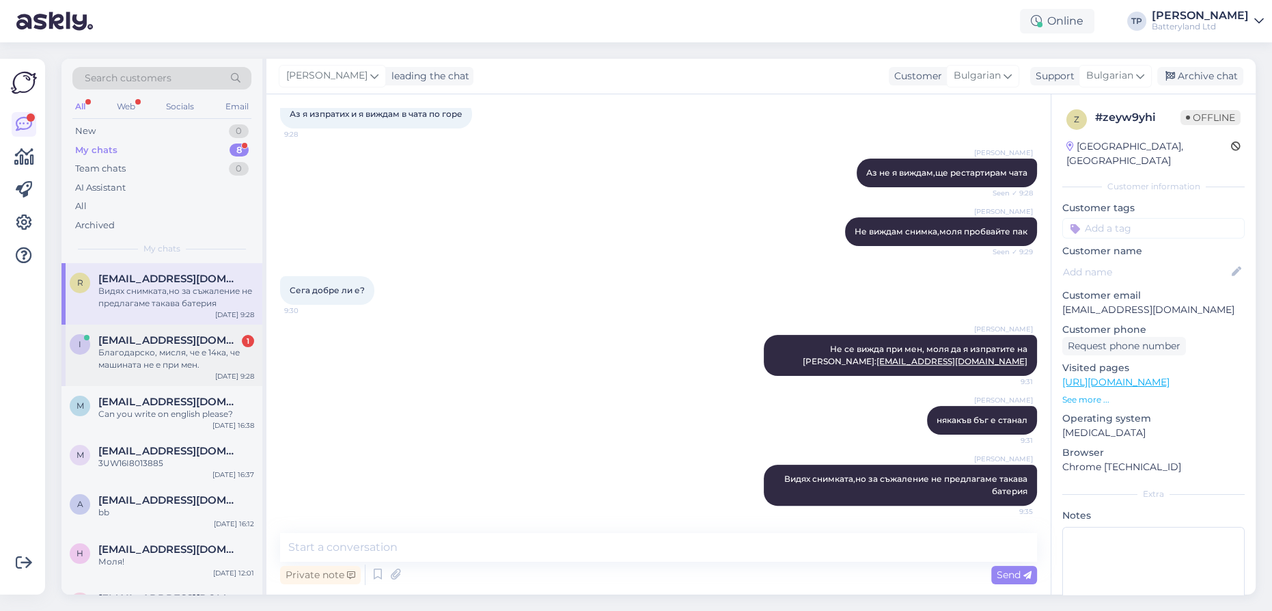
click at [202, 334] on div "[EMAIL_ADDRESS][DOMAIN_NAME] 1" at bounding box center [176, 340] width 156 height 12
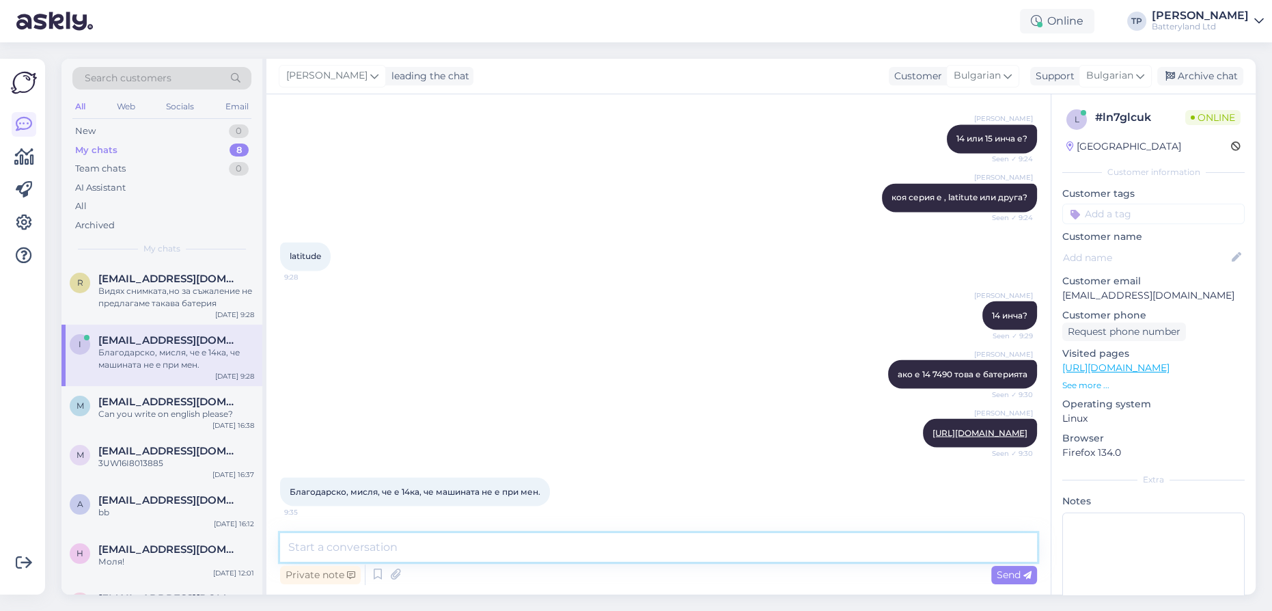
click at [459, 555] on textarea at bounding box center [658, 547] width 757 height 29
type textarea "M"
type textarea "Моля"
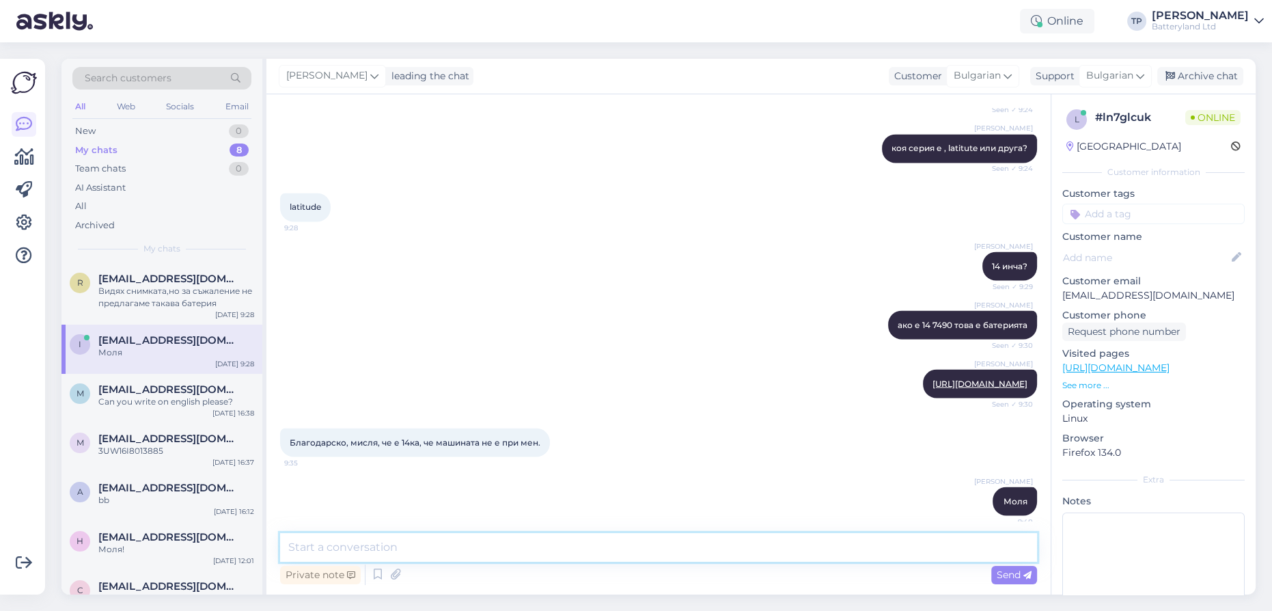
scroll to position [3452, 0]
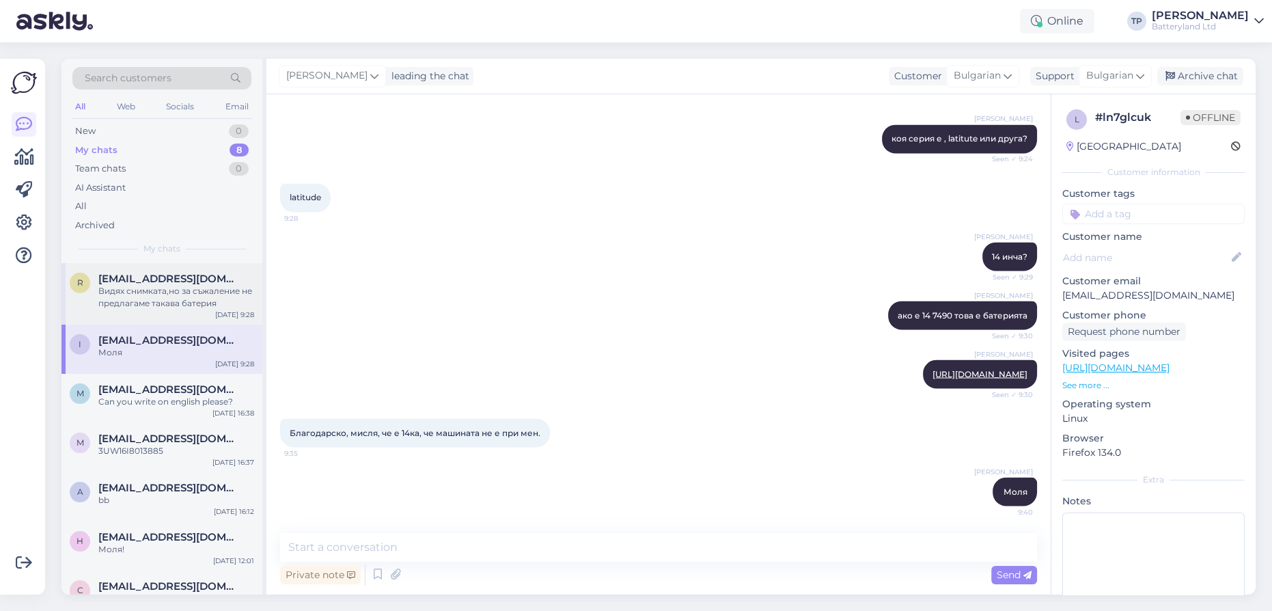
click at [197, 290] on div "[EMAIL_ADDRESS][DOMAIN_NAME] Видях снимката,но за съжаление не предлагаме такав…" at bounding box center [176, 291] width 156 height 37
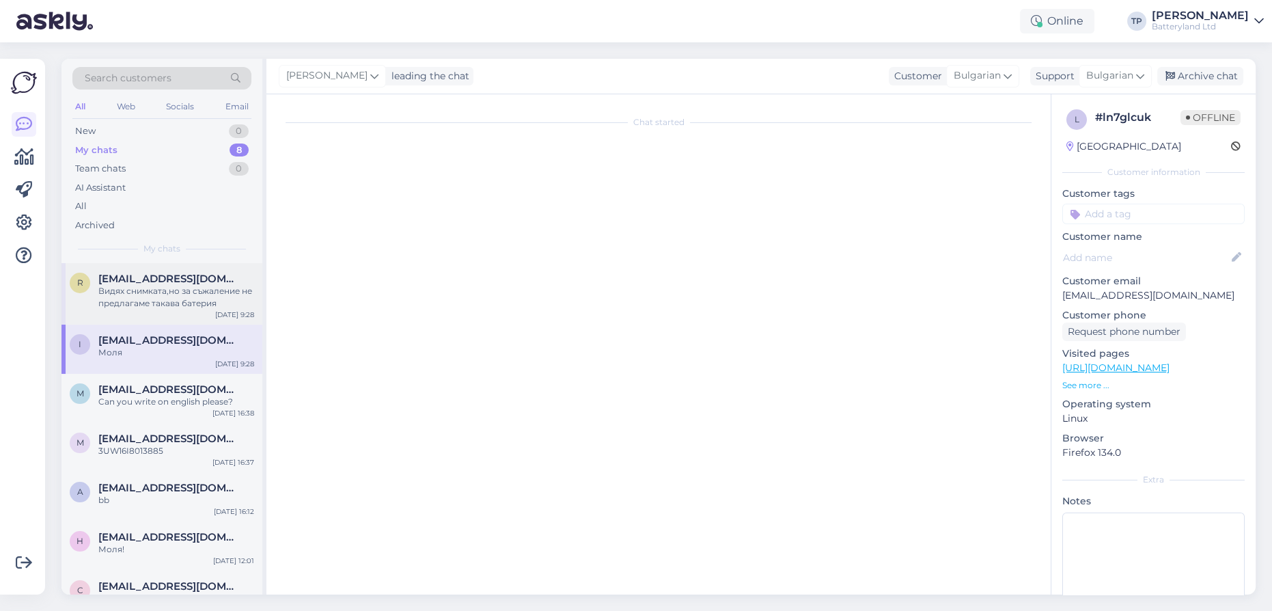
scroll to position [517, 0]
